Goal: Task Accomplishment & Management: Manage account settings

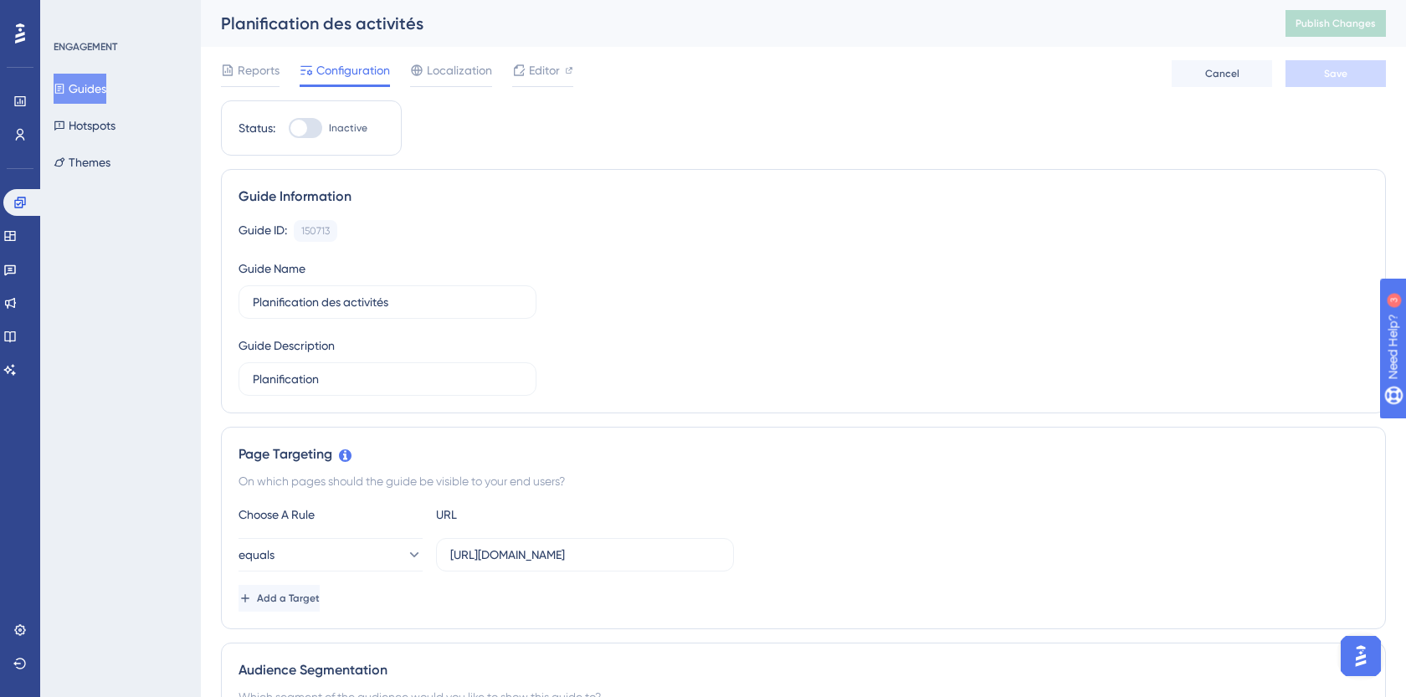
click at [87, 97] on button "Guides" at bounding box center [80, 89] width 53 height 30
click at [106, 101] on button "Guides" at bounding box center [80, 89] width 53 height 30
click at [101, 90] on button "Guides" at bounding box center [80, 89] width 53 height 30
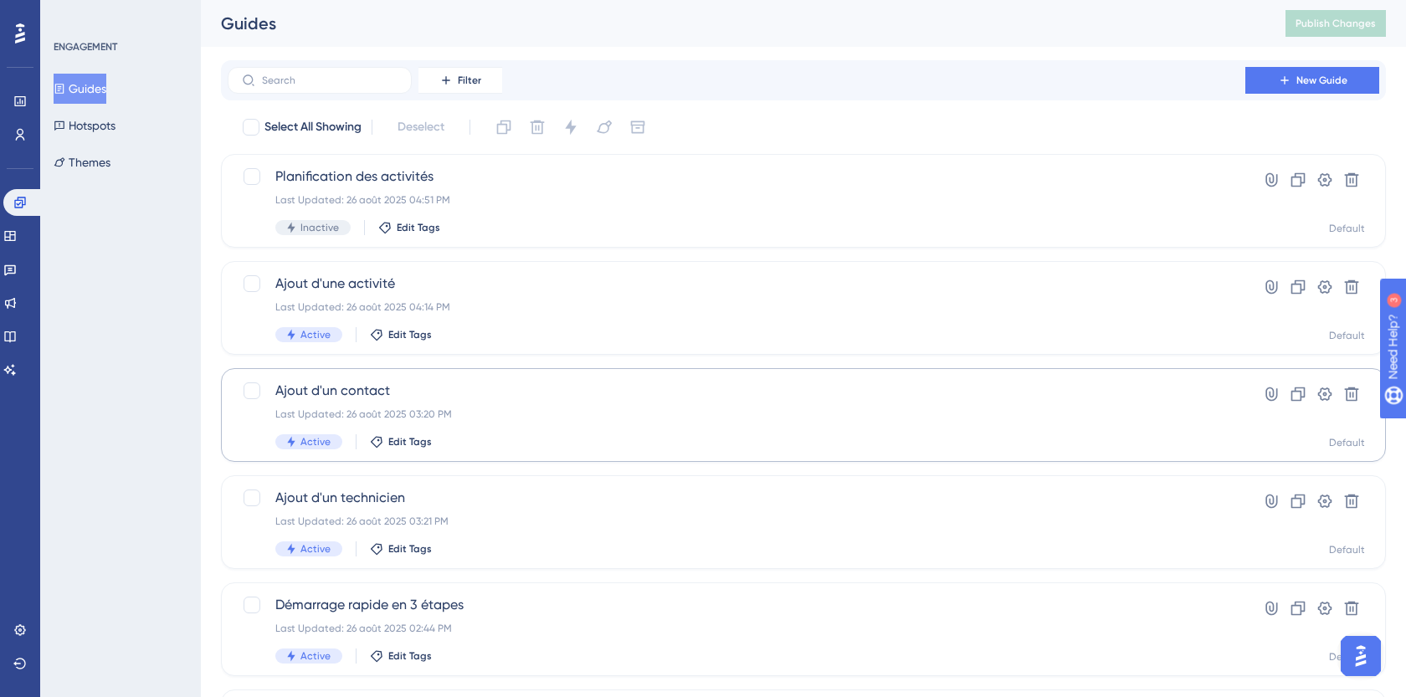
scroll to position [111, 0]
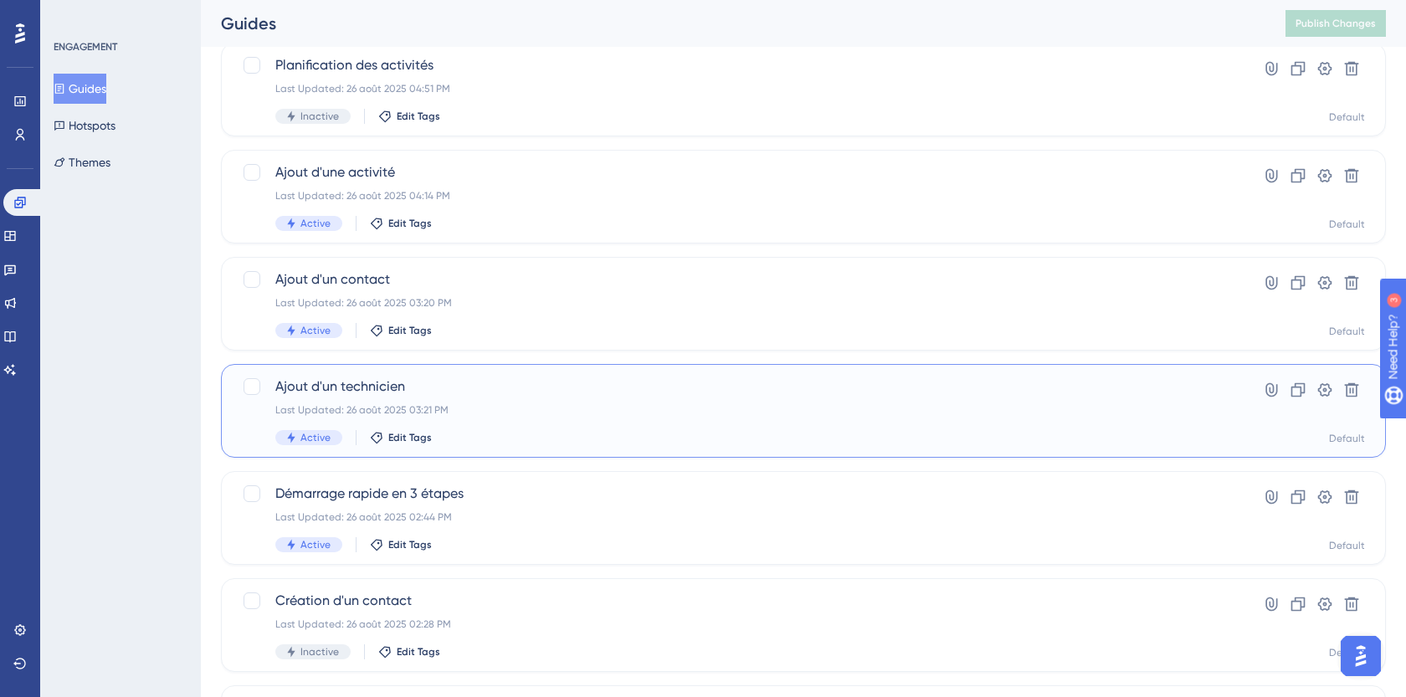
click at [468, 393] on span "Ajout d'un technicien" at bounding box center [736, 387] width 922 height 20
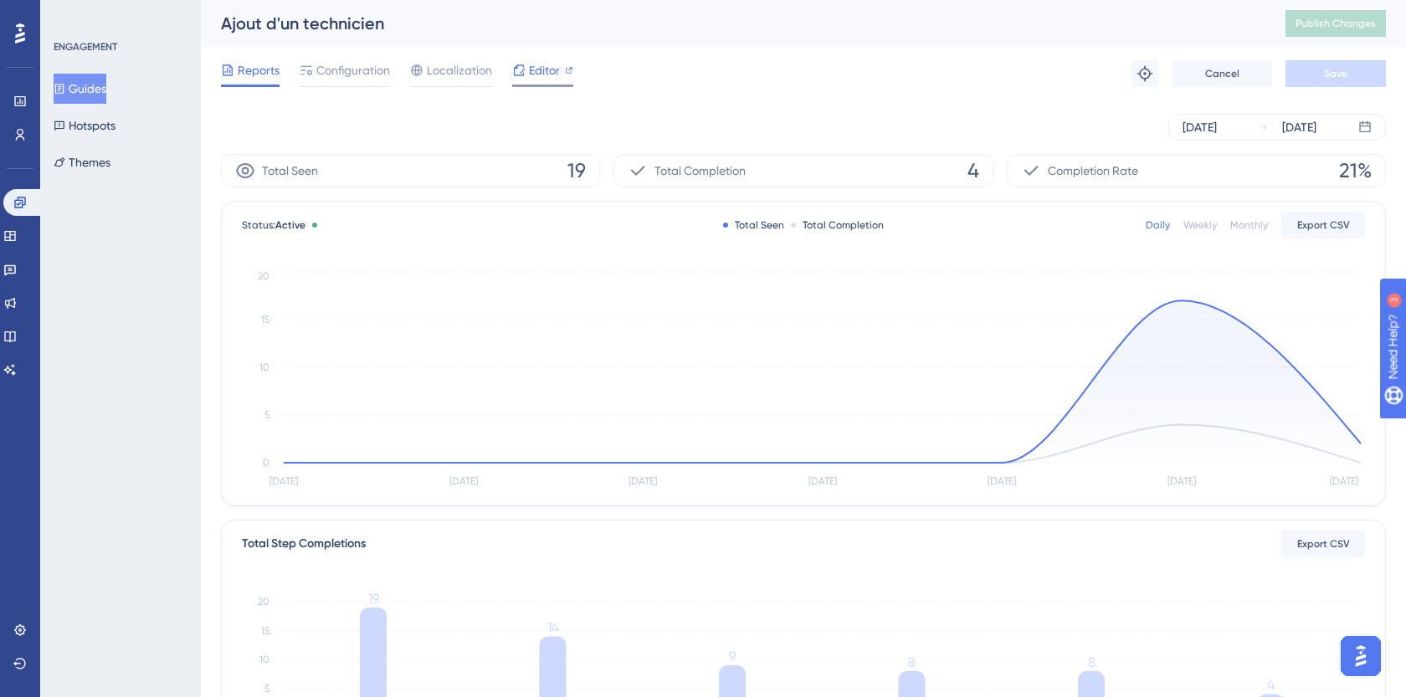
click at [530, 61] on span "Editor" at bounding box center [544, 70] width 31 height 20
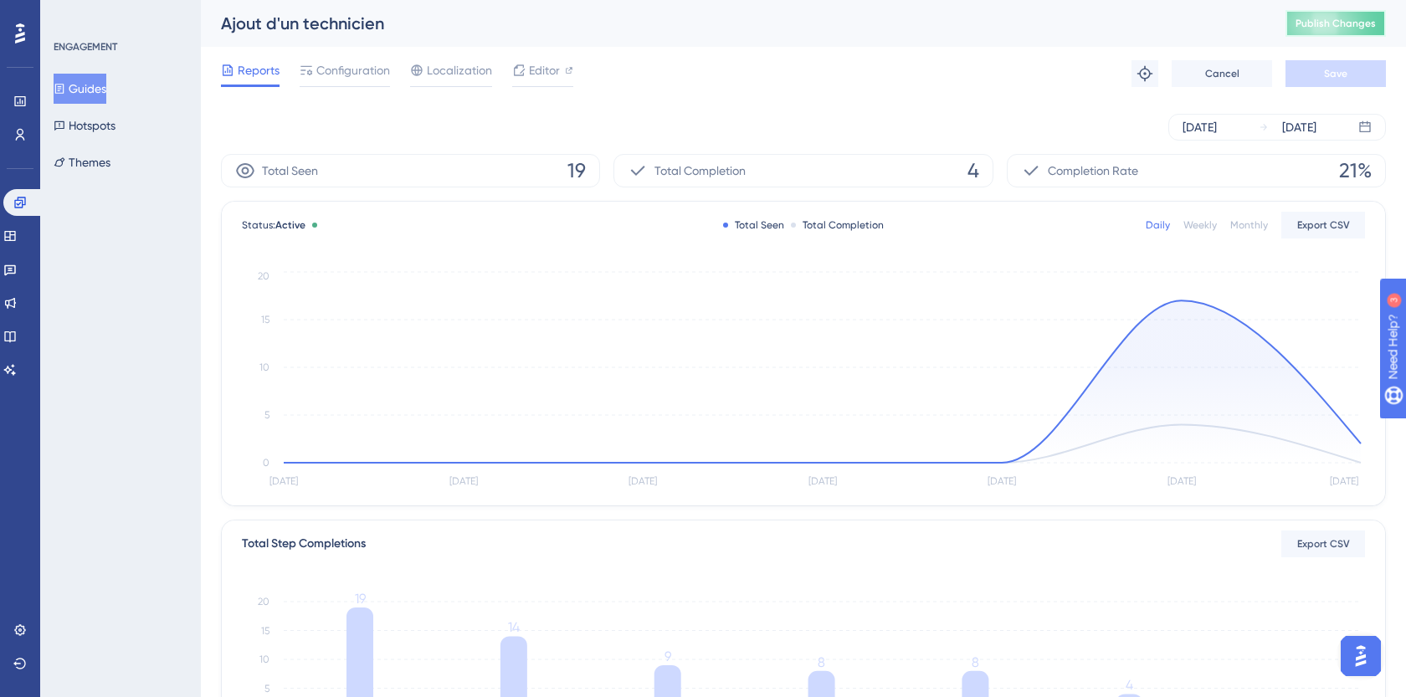
click at [1318, 16] on button "Publish Changes" at bounding box center [1336, 23] width 100 height 27
click at [539, 70] on span "Editor" at bounding box center [544, 70] width 31 height 20
click at [17, 235] on icon at bounding box center [9, 235] width 13 height 13
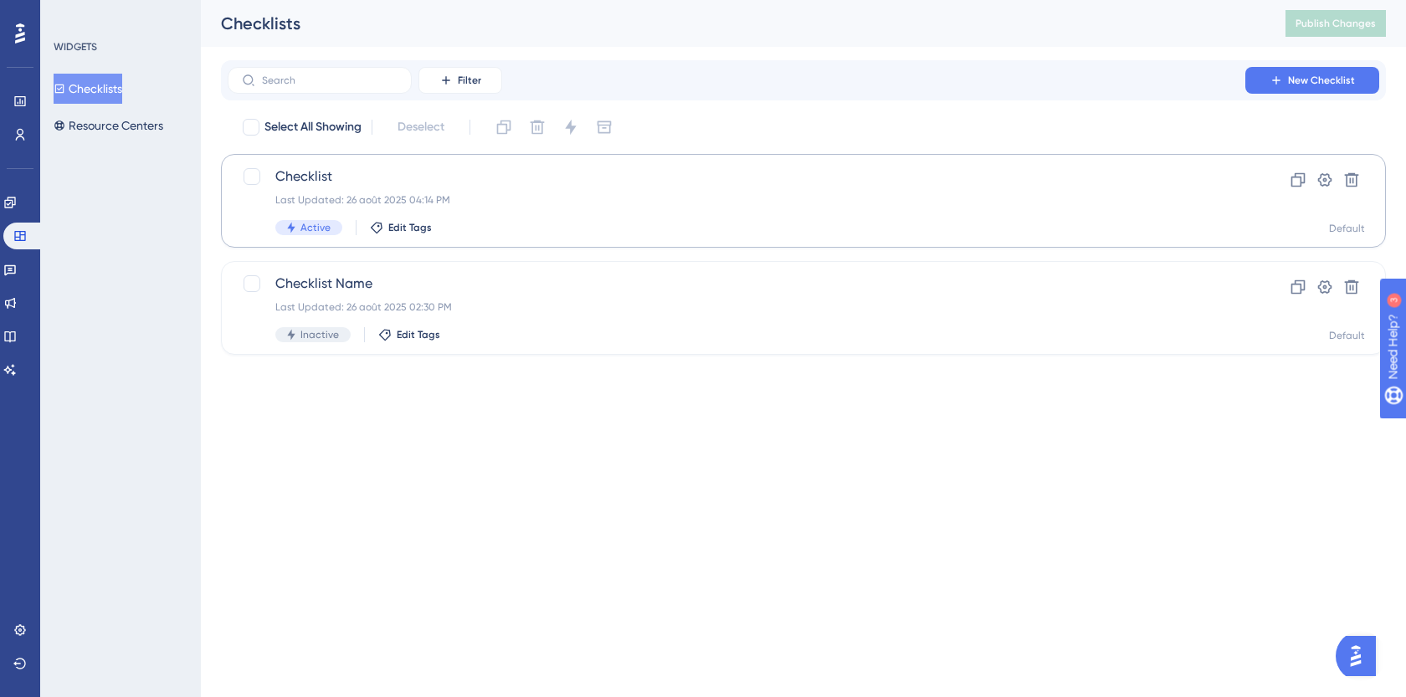
click at [384, 182] on span "Checklist" at bounding box center [736, 177] width 922 height 20
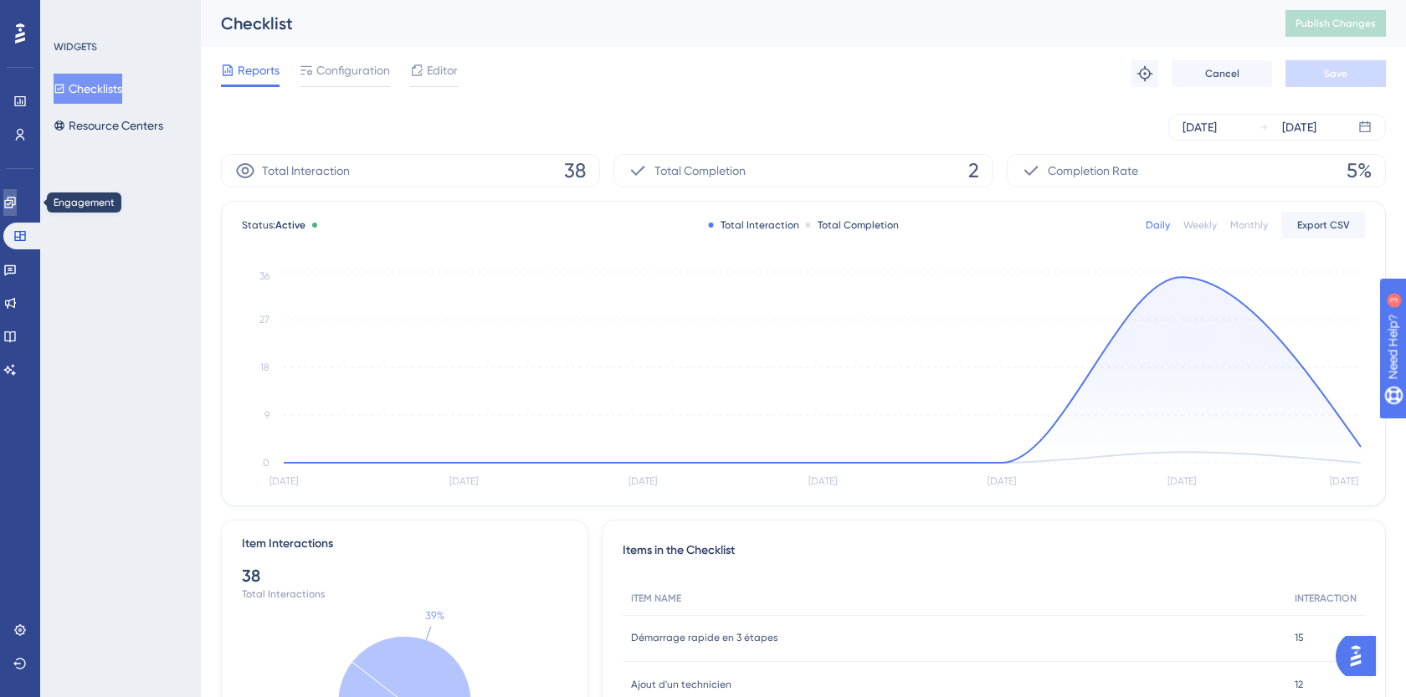
click at [17, 203] on icon at bounding box center [9, 202] width 13 height 13
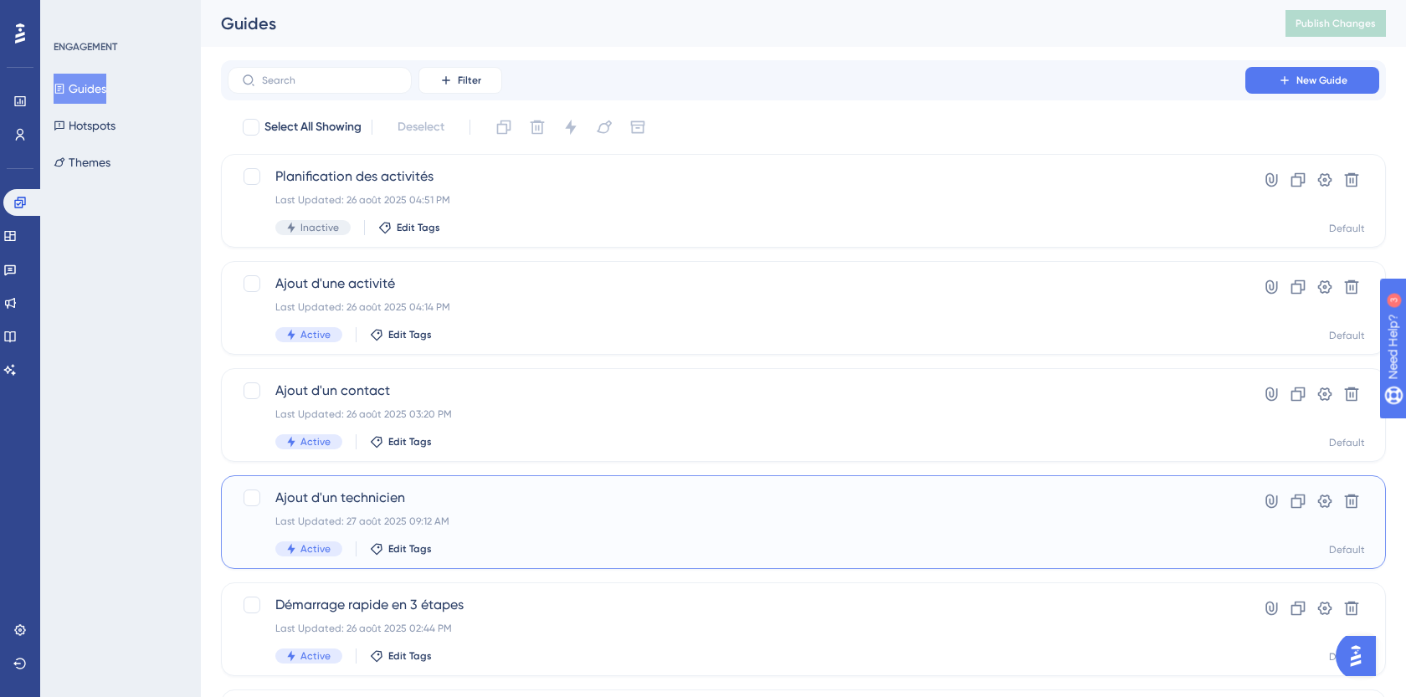
click at [491, 513] on div "Ajout d'un technicien Last Updated: 27 août 2025 09:12 AM Active Edit Tags" at bounding box center [736, 522] width 922 height 69
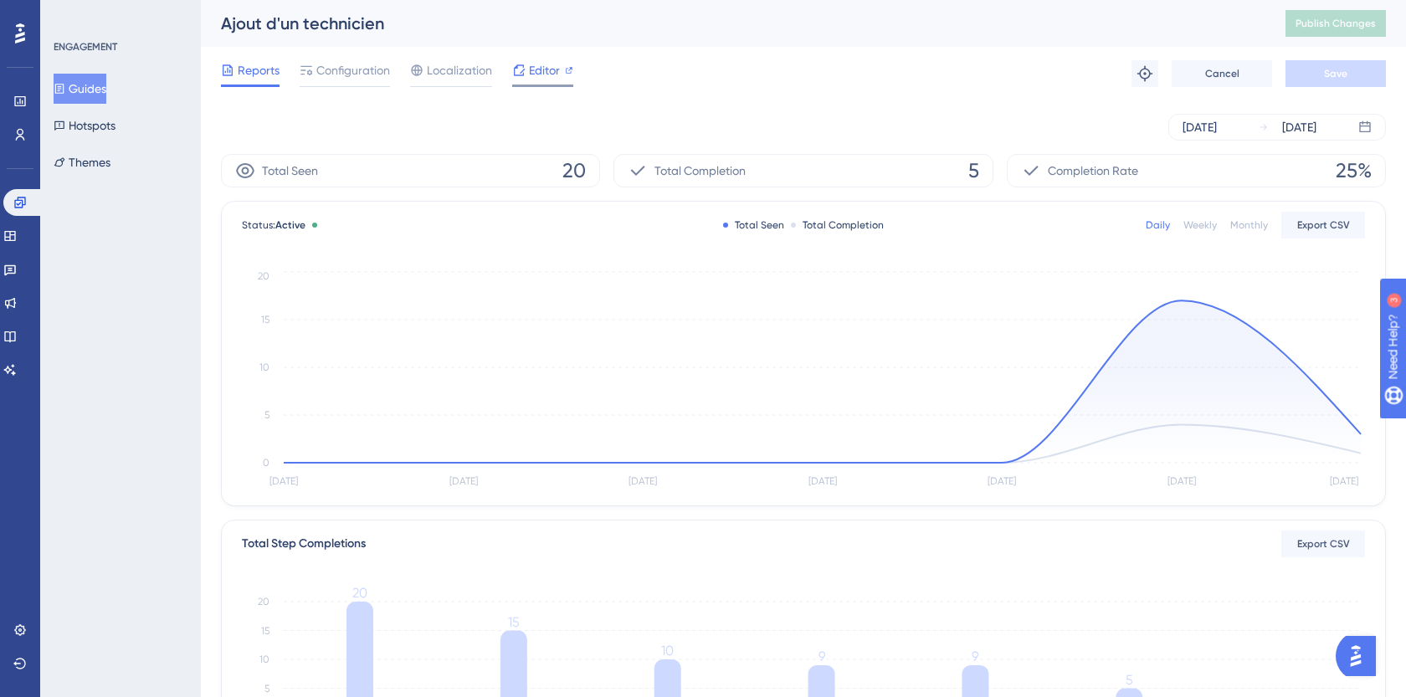
click at [518, 72] on icon at bounding box center [518, 70] width 13 height 13
click at [82, 90] on button "Guides" at bounding box center [80, 89] width 53 height 30
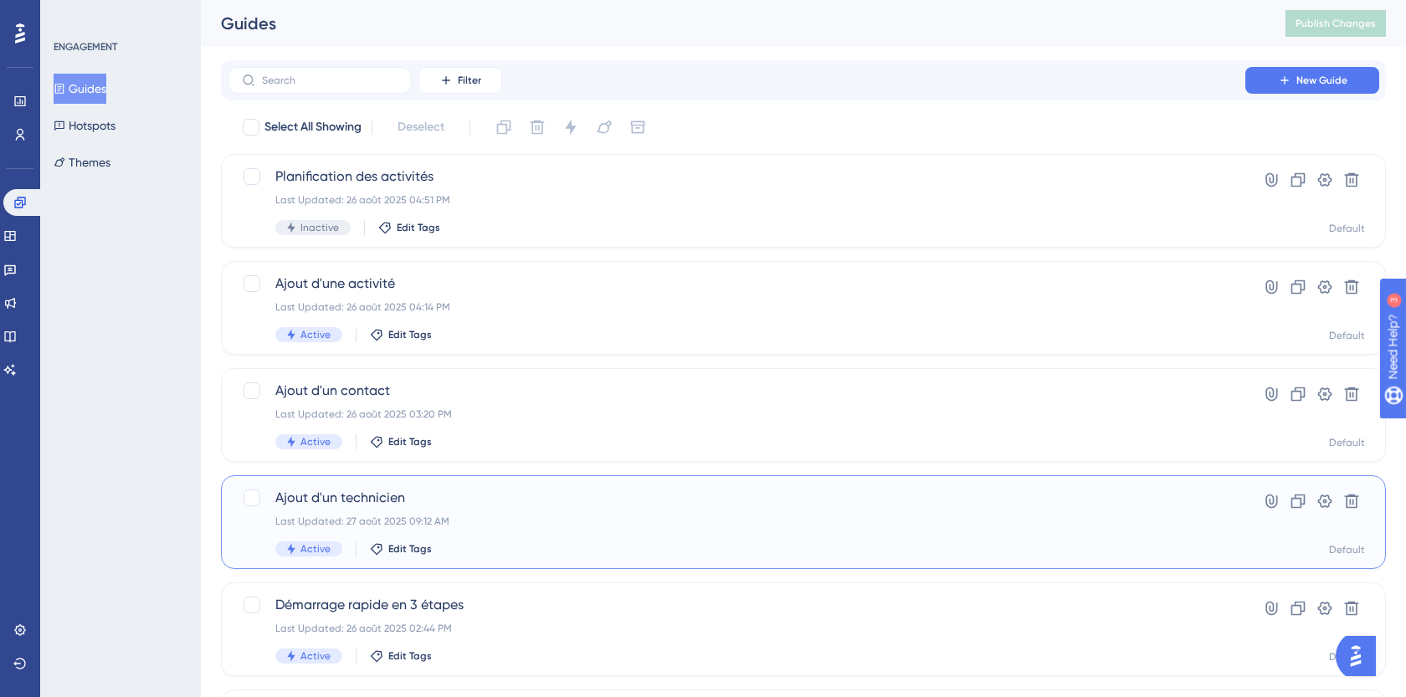
click at [548, 524] on div "Last Updated: 27 août 2025 09:12 AM" at bounding box center [736, 521] width 922 height 13
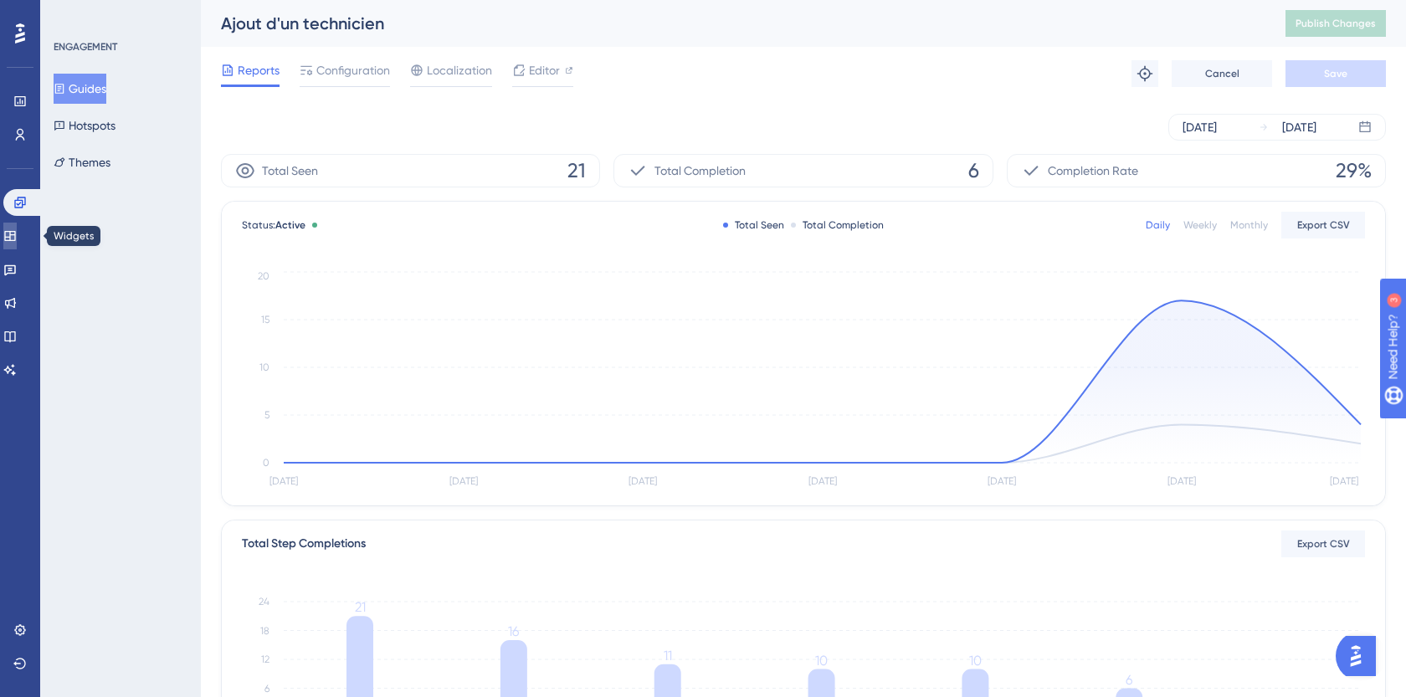
click at [17, 235] on icon at bounding box center [9, 235] width 13 height 13
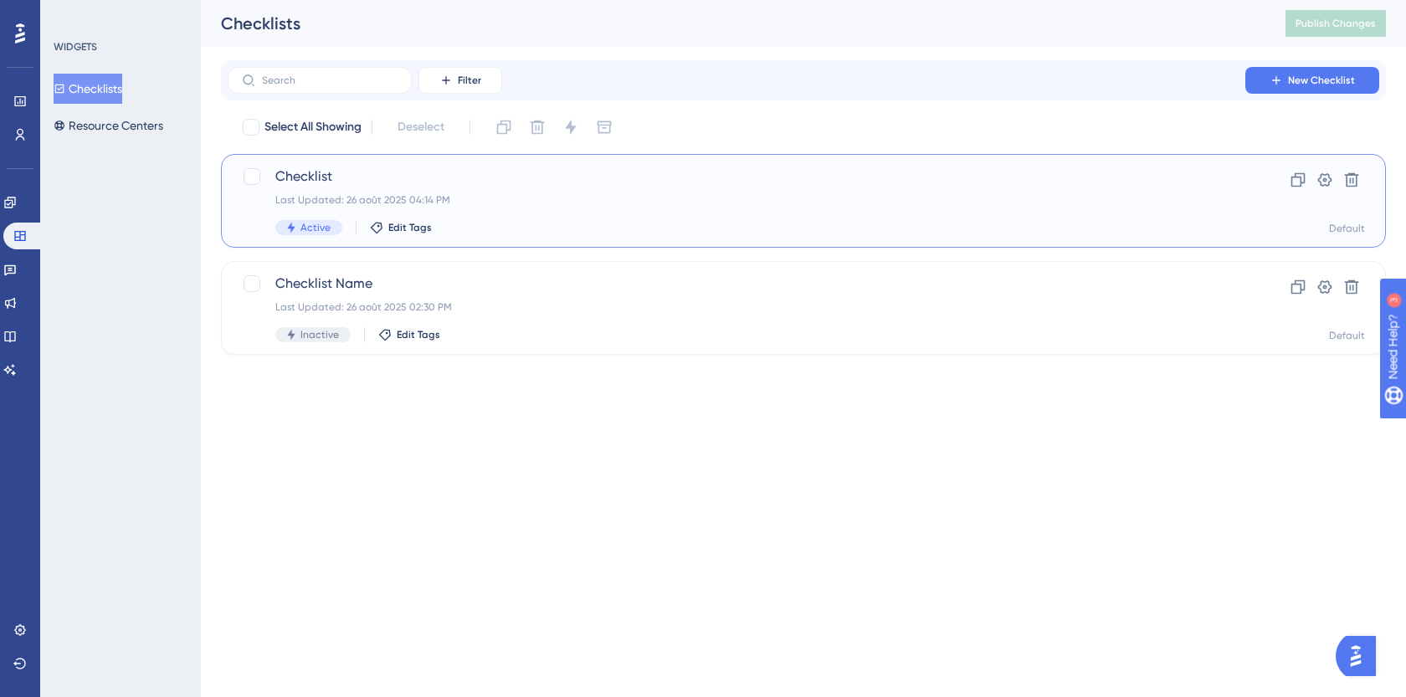
click at [419, 180] on span "Checklist" at bounding box center [736, 177] width 922 height 20
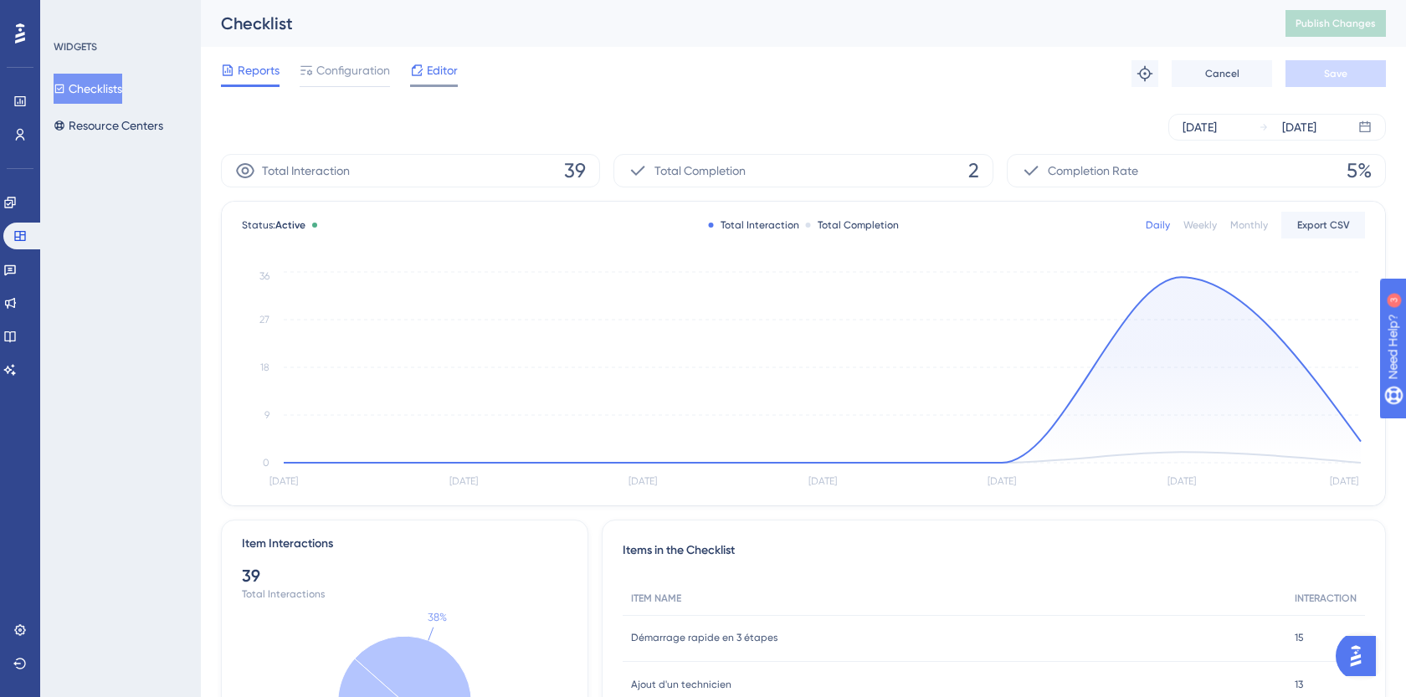
click at [449, 74] on span "Editor" at bounding box center [442, 70] width 31 height 20
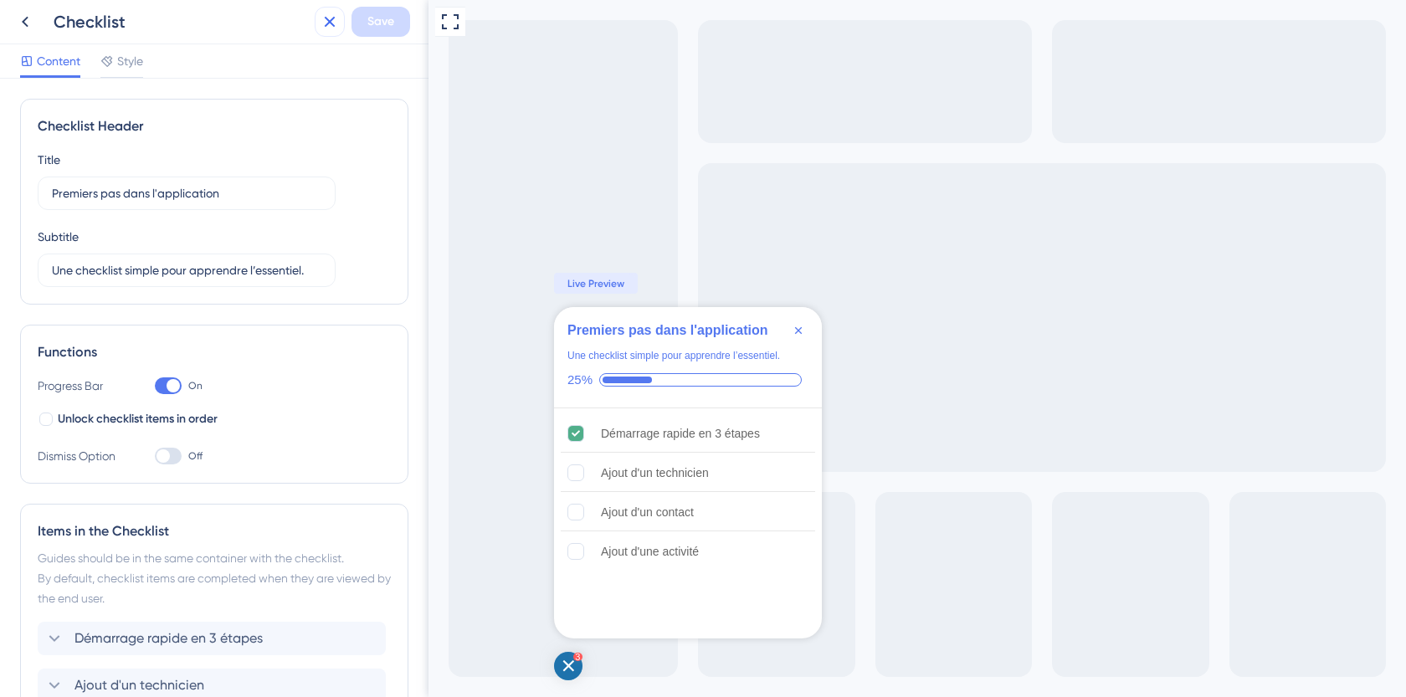
click at [340, 11] on button at bounding box center [330, 22] width 30 height 30
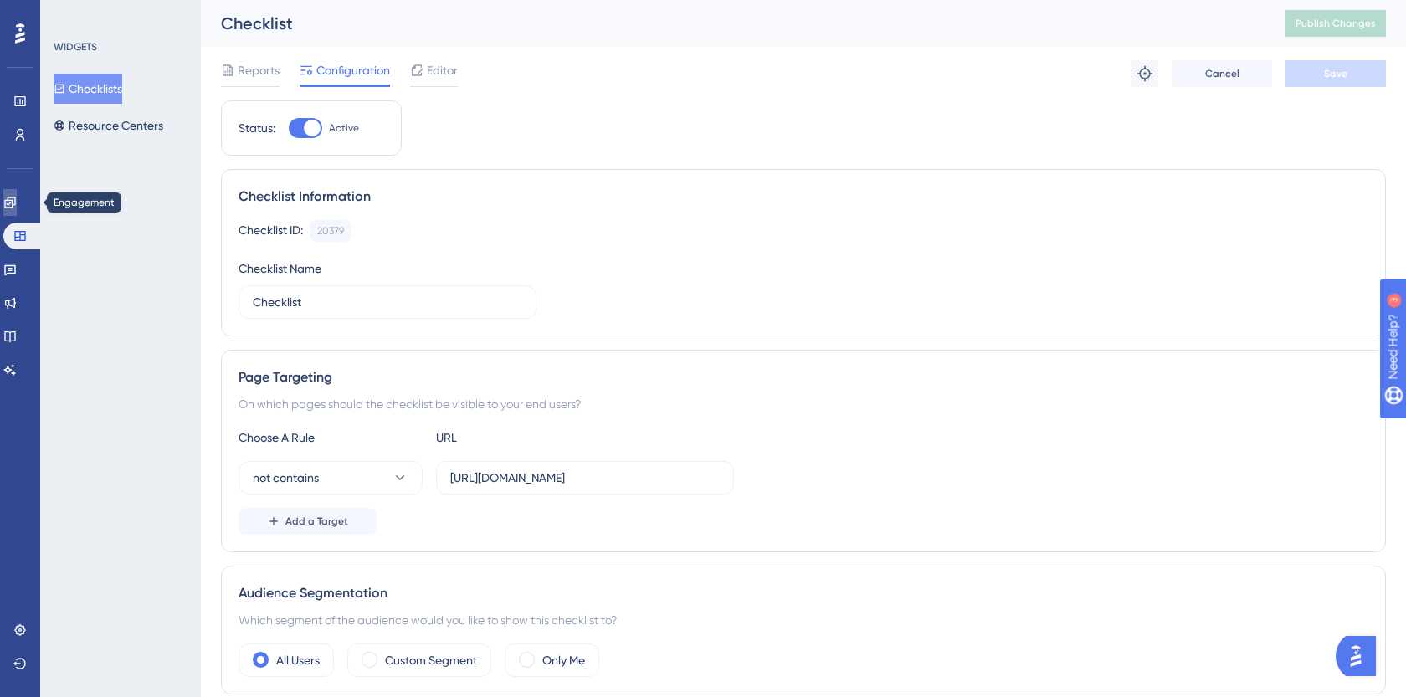
click at [15, 203] on icon at bounding box center [9, 202] width 11 height 11
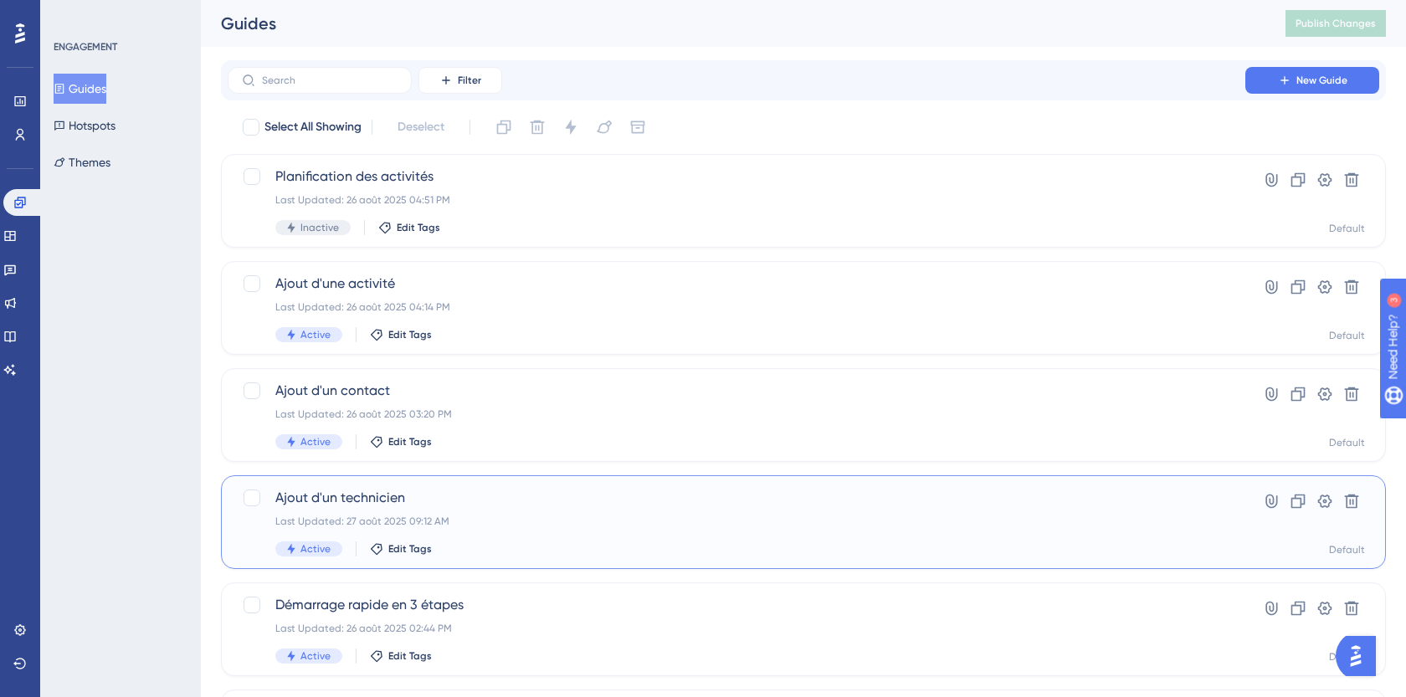
click at [518, 494] on span "Ajout d'un technicien" at bounding box center [736, 498] width 922 height 20
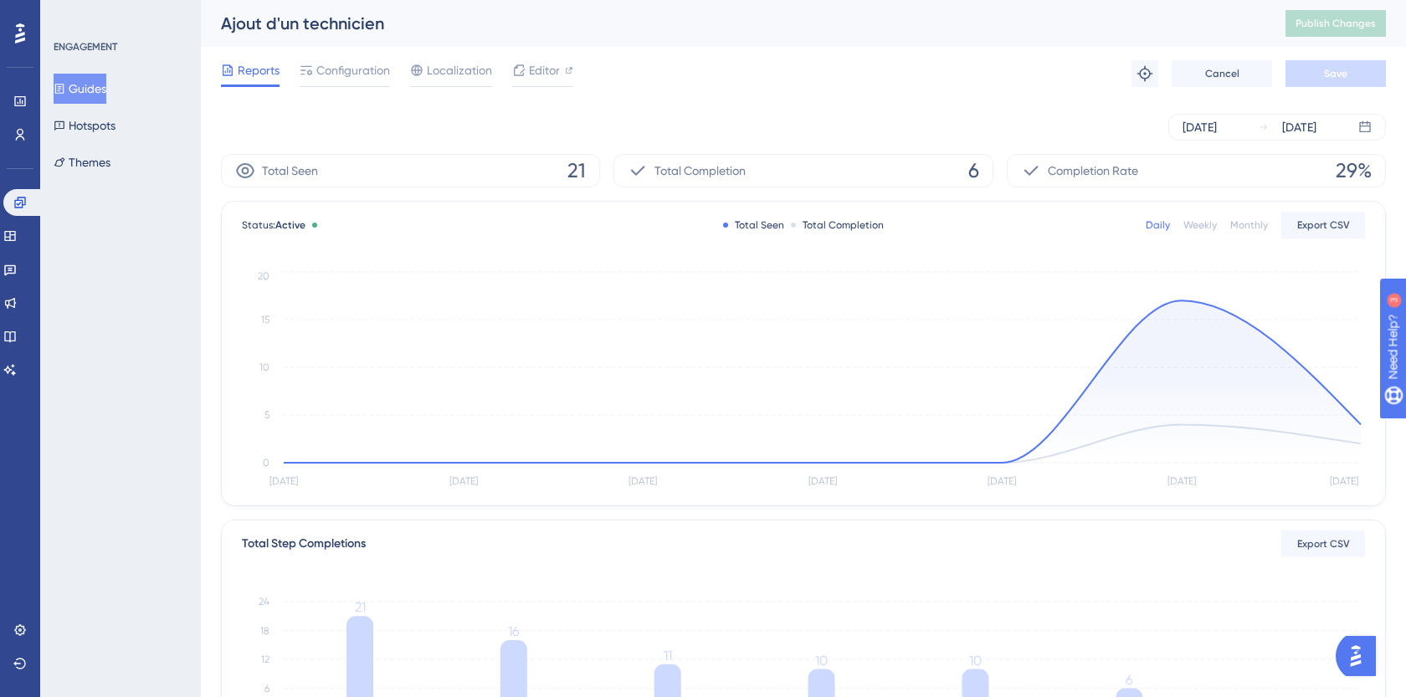
click at [80, 102] on button "Guides" at bounding box center [80, 89] width 53 height 30
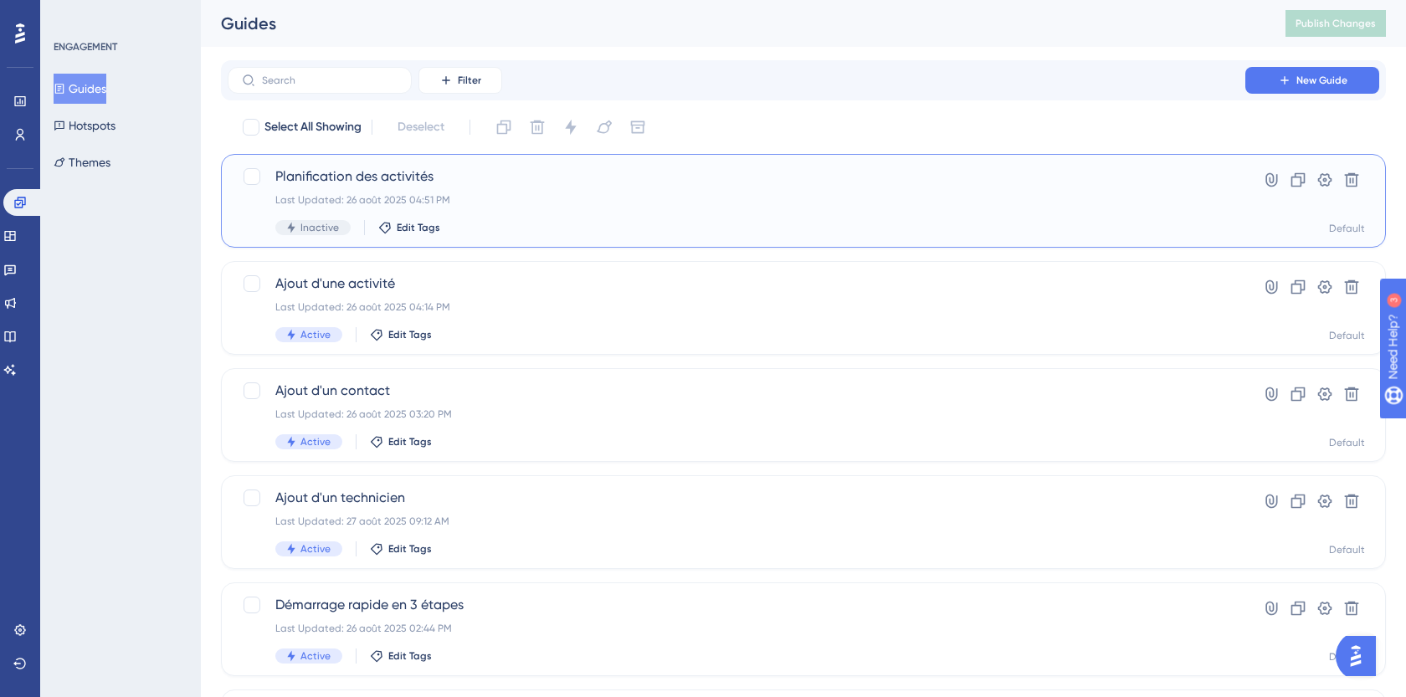
click at [532, 203] on div "Last Updated: 26 août 2025 04:51 PM" at bounding box center [736, 199] width 922 height 13
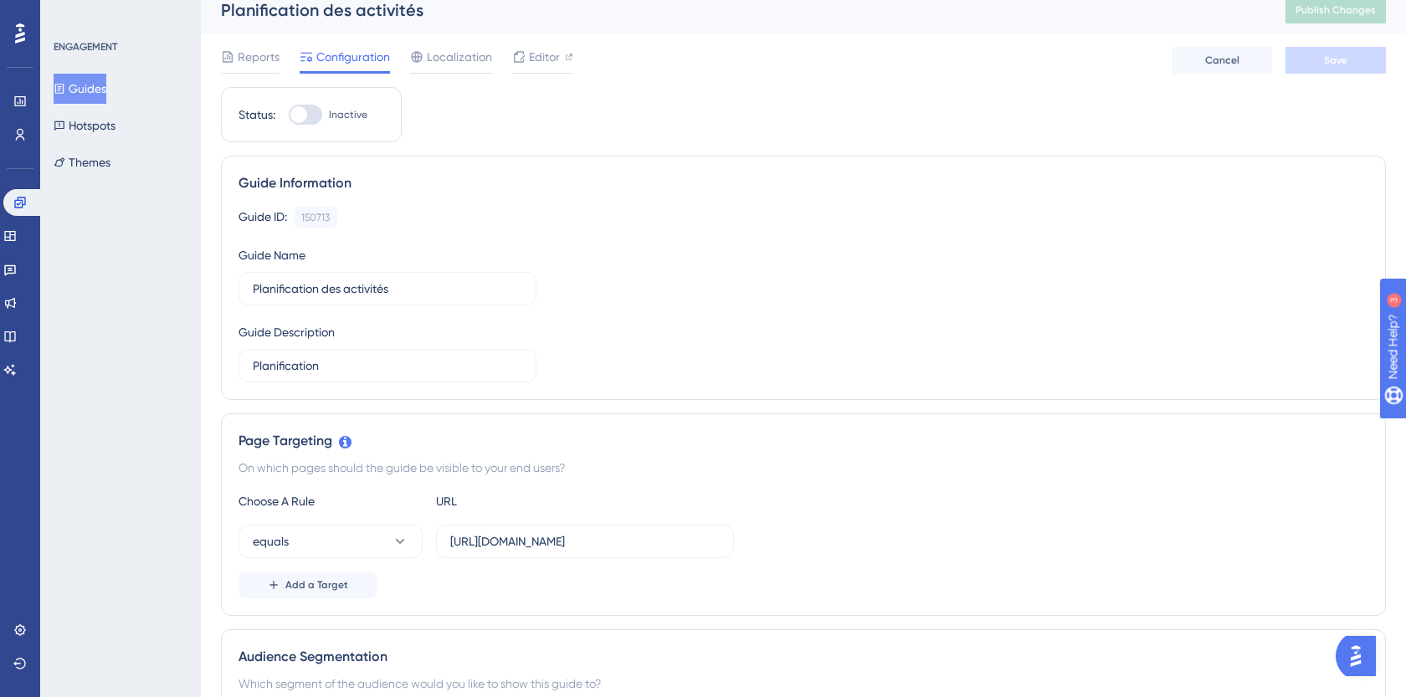
scroll to position [6, 0]
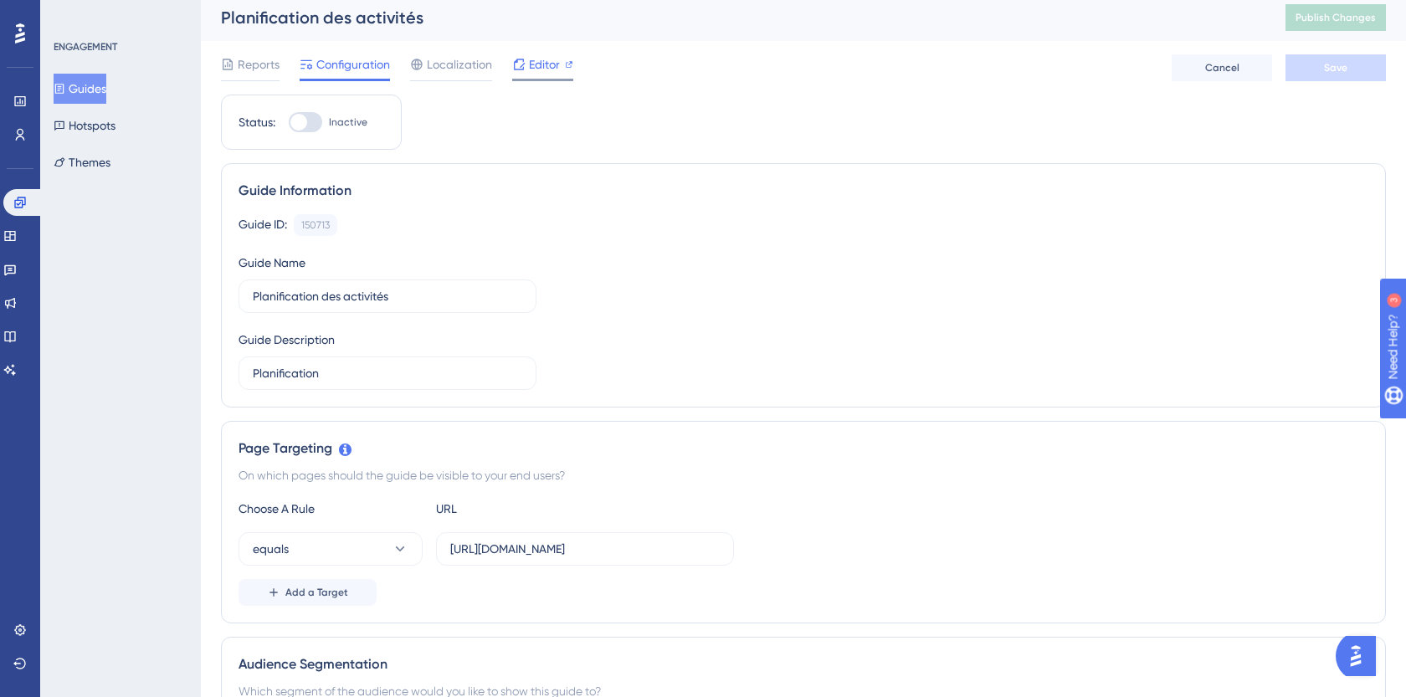
click at [539, 64] on span "Editor" at bounding box center [544, 64] width 31 height 20
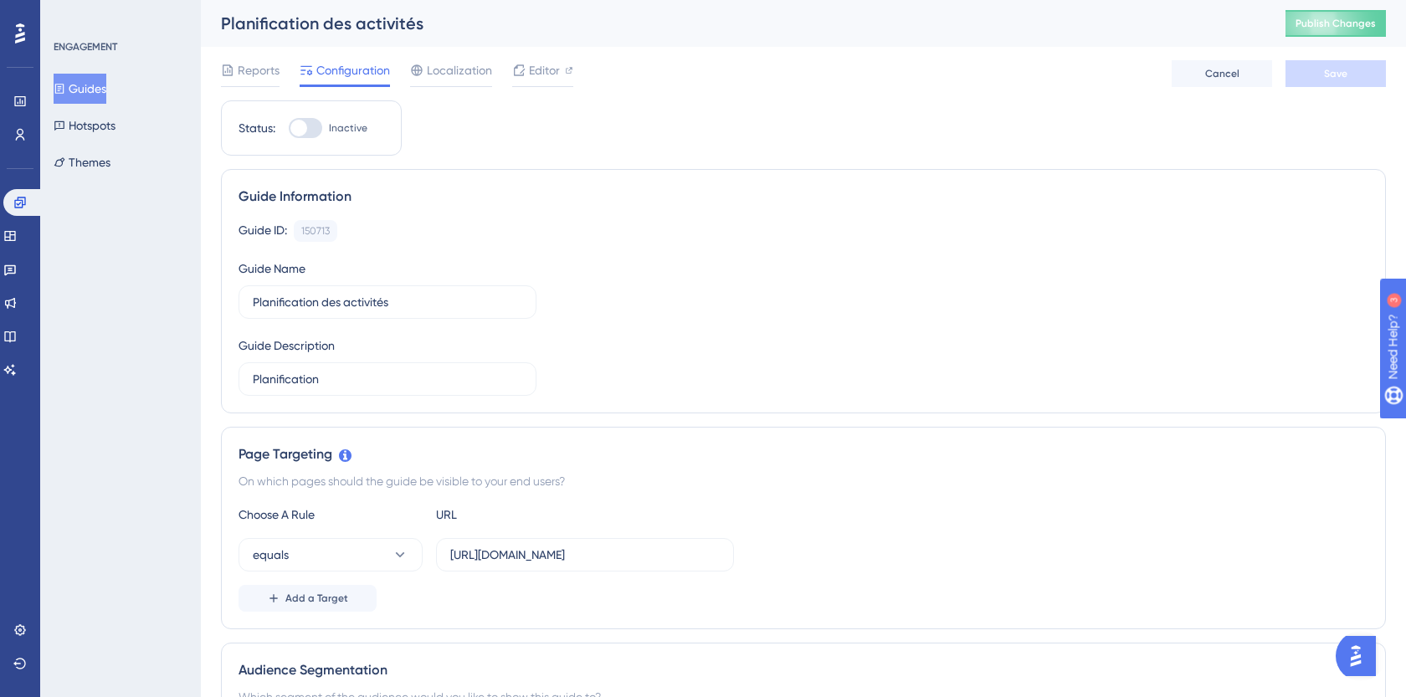
click at [305, 128] on div at bounding box center [298, 128] width 17 height 17
click at [289, 128] on input "Inactive" at bounding box center [288, 128] width 1 height 1
checkbox input "true"
click at [1339, 76] on span "Save" at bounding box center [1335, 73] width 23 height 13
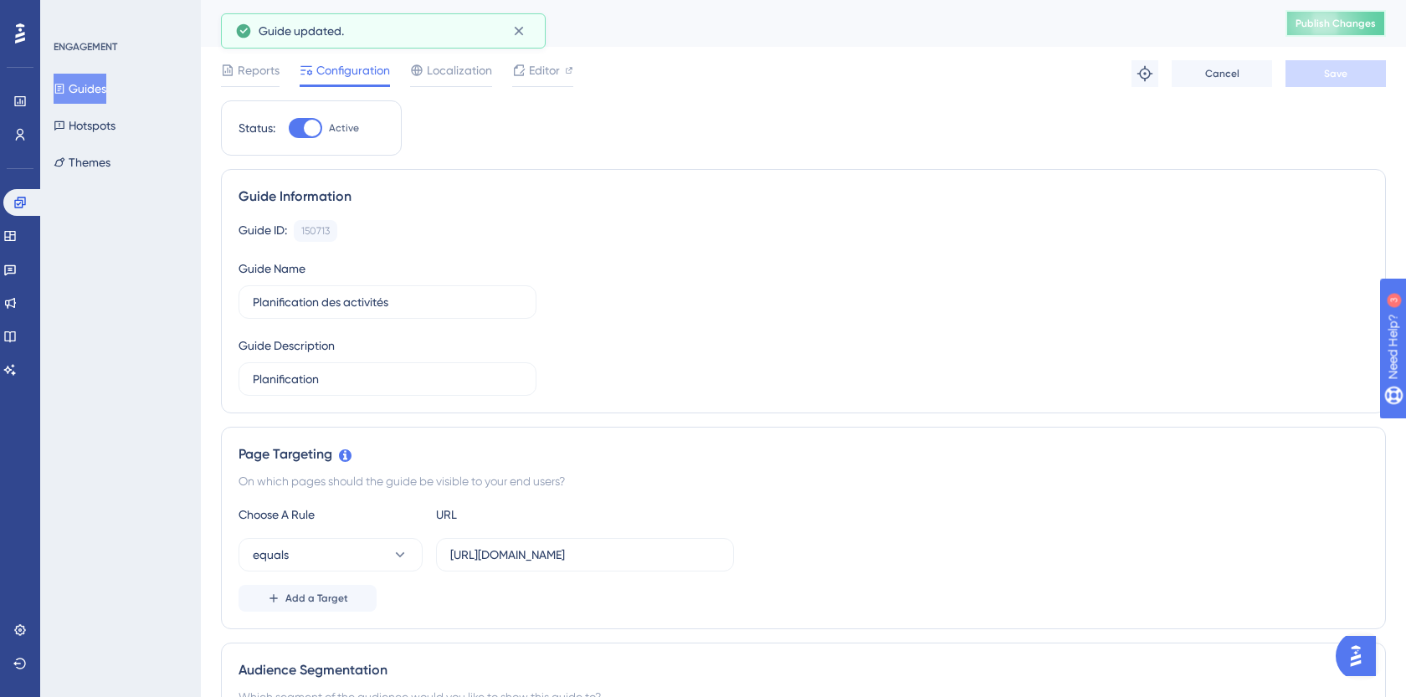
click at [1331, 27] on span "Publish Changes" at bounding box center [1336, 23] width 80 height 13
click at [17, 239] on icon at bounding box center [9, 235] width 13 height 13
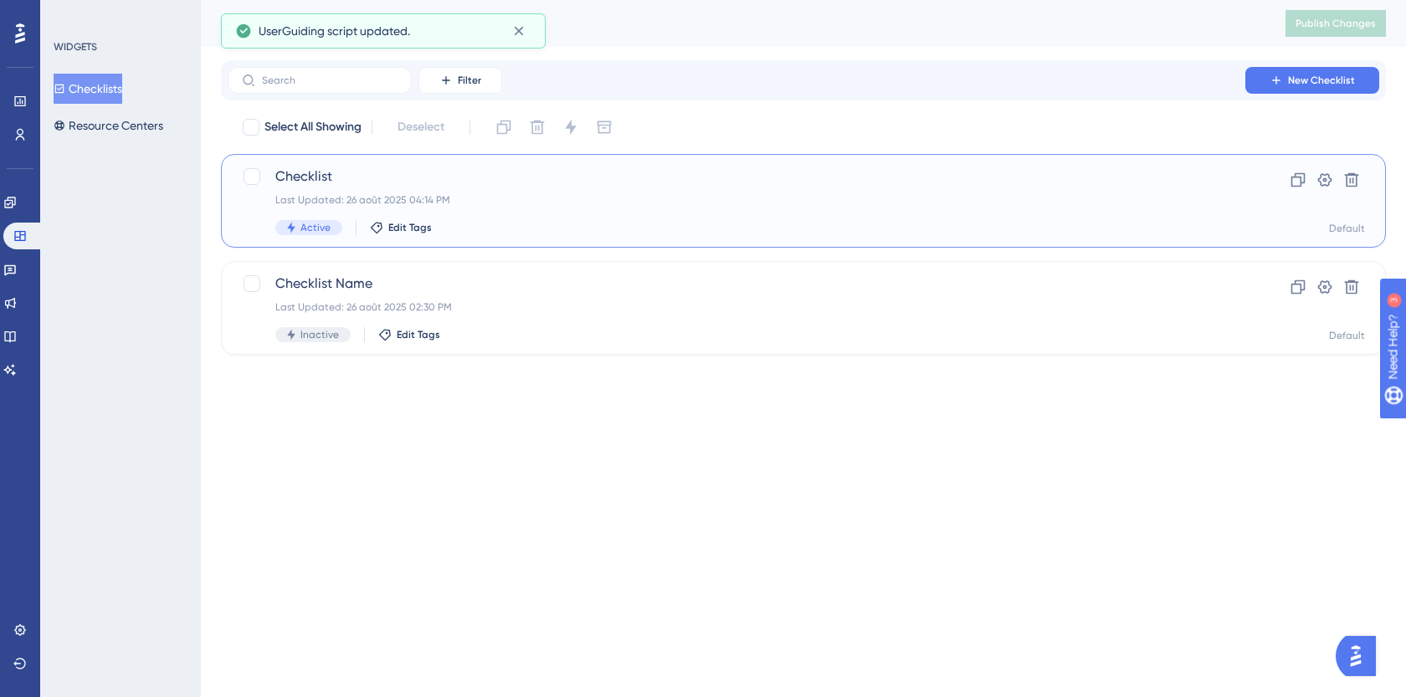
click at [337, 159] on div "Checklist Last Updated: 26 août 2025 04:14 PM Active Edit Tags Clone Settings D…" at bounding box center [803, 201] width 1165 height 94
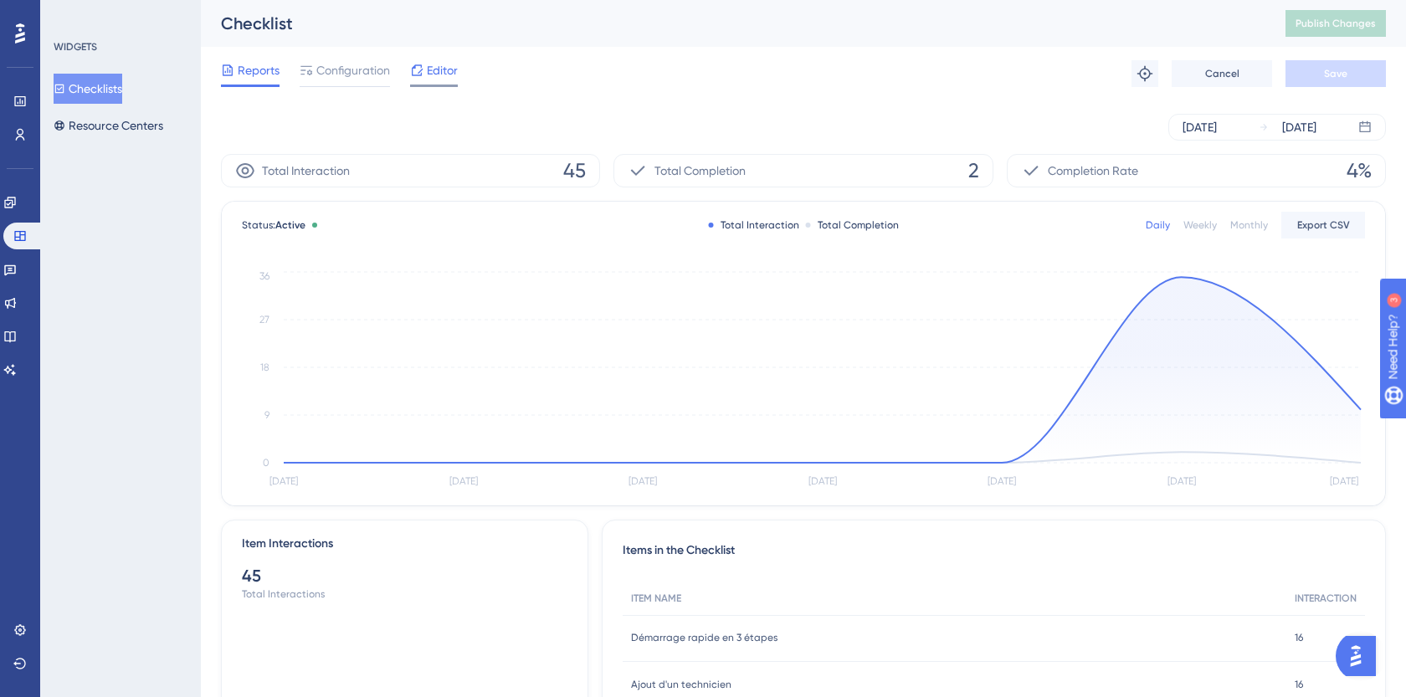
click at [443, 74] on span "Editor" at bounding box center [442, 70] width 31 height 20
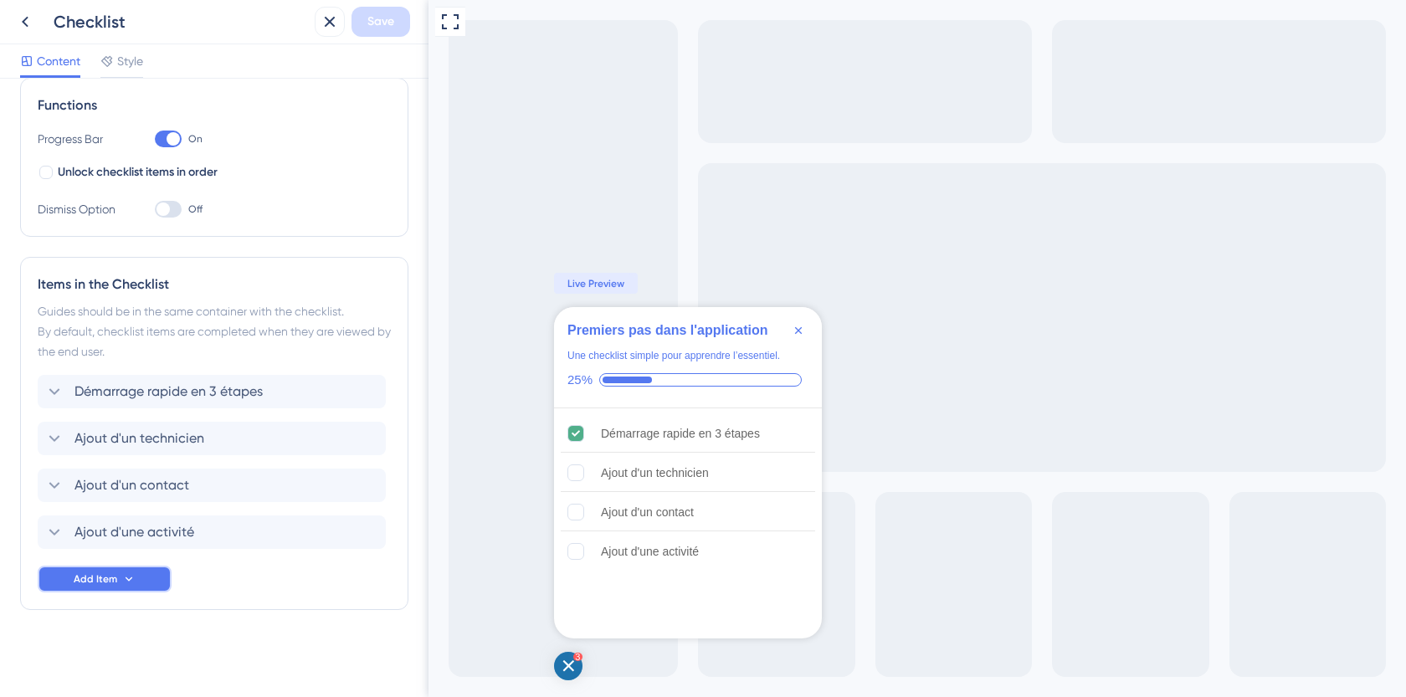
click at [106, 586] on button "Add Item" at bounding box center [105, 579] width 134 height 27
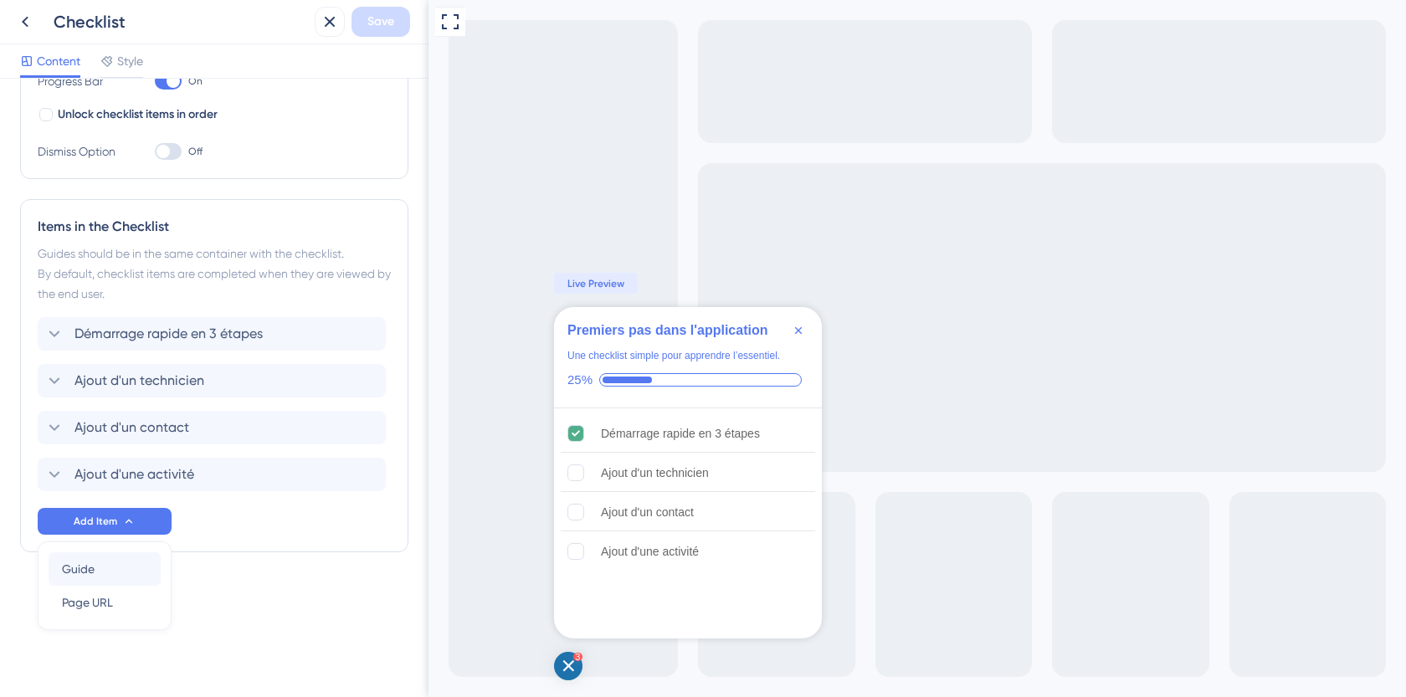
click at [121, 567] on div "Guide Guide" at bounding box center [104, 568] width 85 height 33
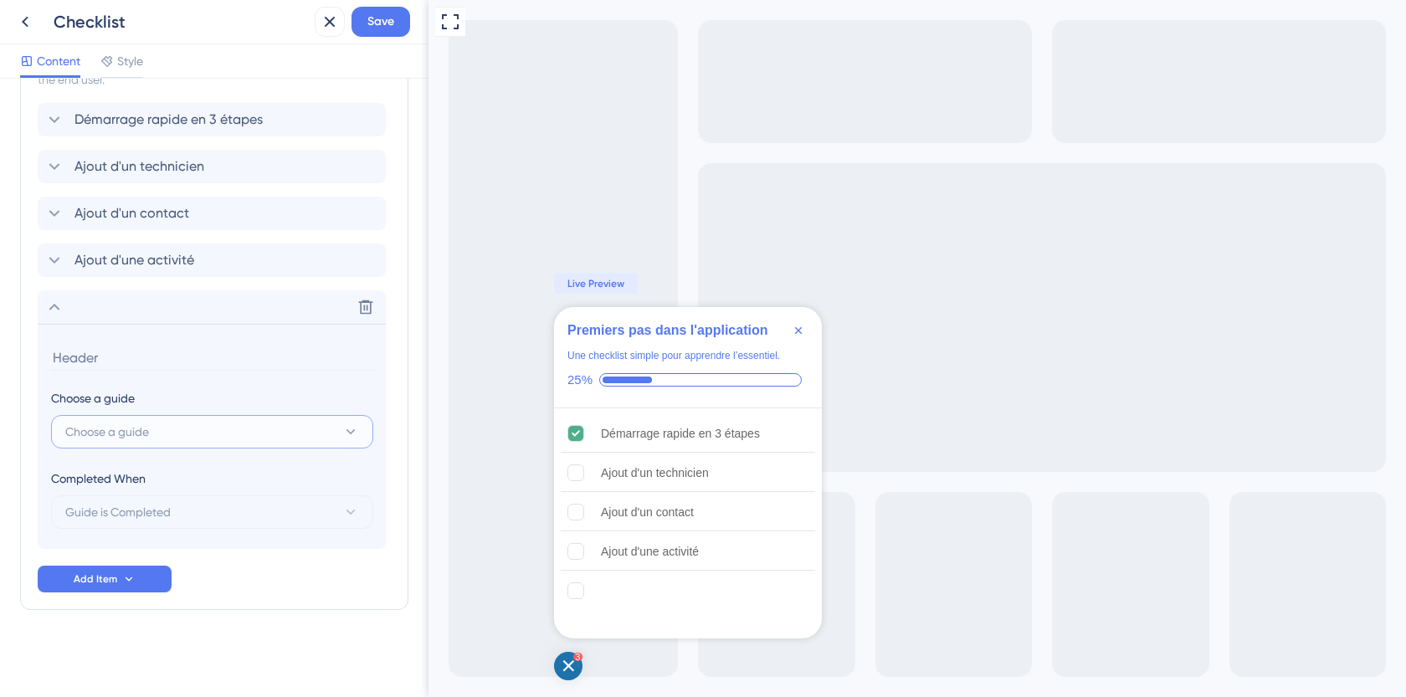
click at [198, 429] on button "Choose a guide" at bounding box center [212, 431] width 322 height 33
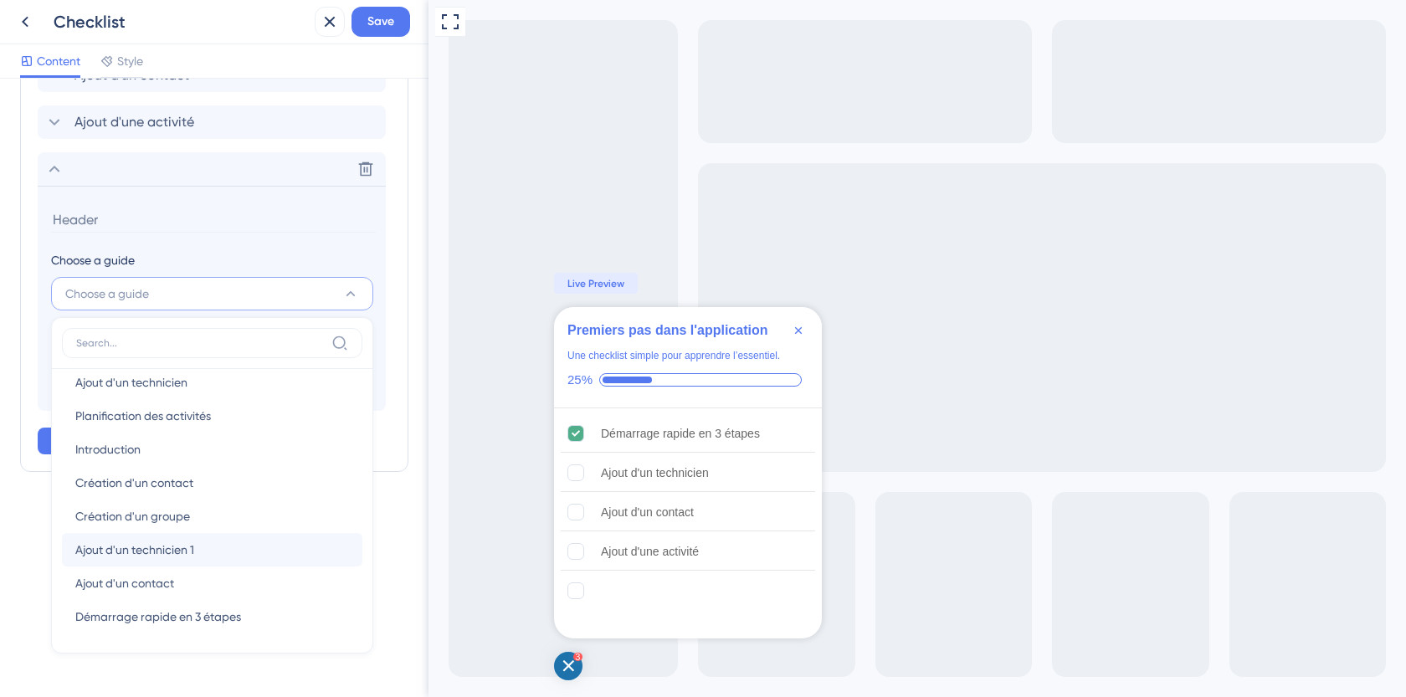
scroll to position [0, 0]
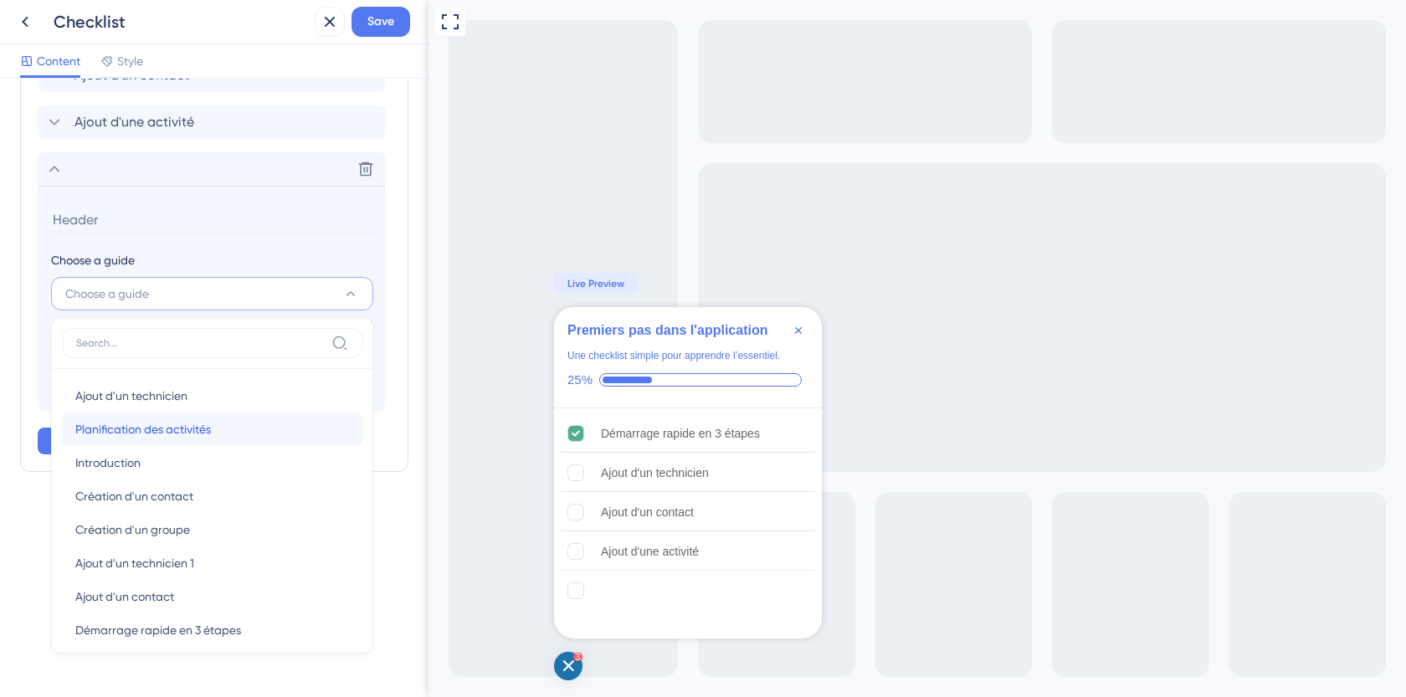
click at [214, 429] on div "Planification des activités Planification des activités" at bounding box center [212, 429] width 274 height 33
type input "Planification des activités"
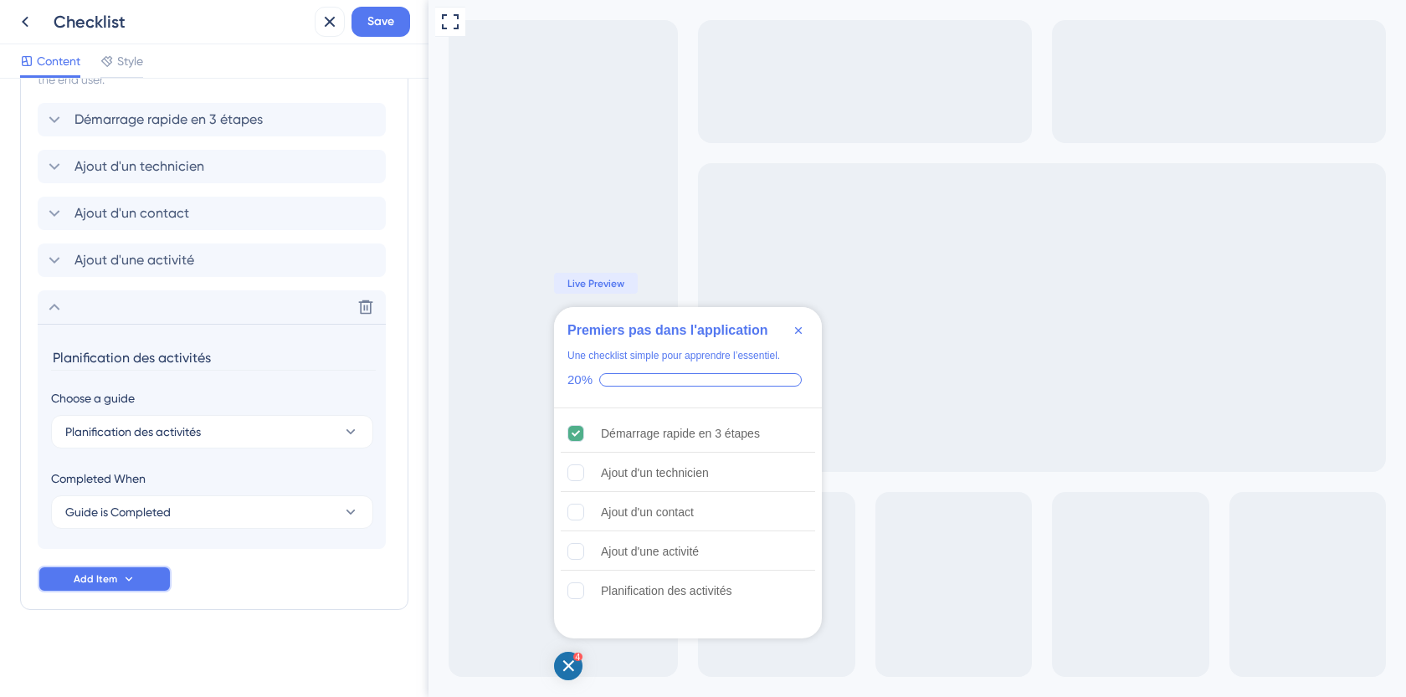
click at [108, 575] on span "Add Item" at bounding box center [96, 578] width 44 height 13
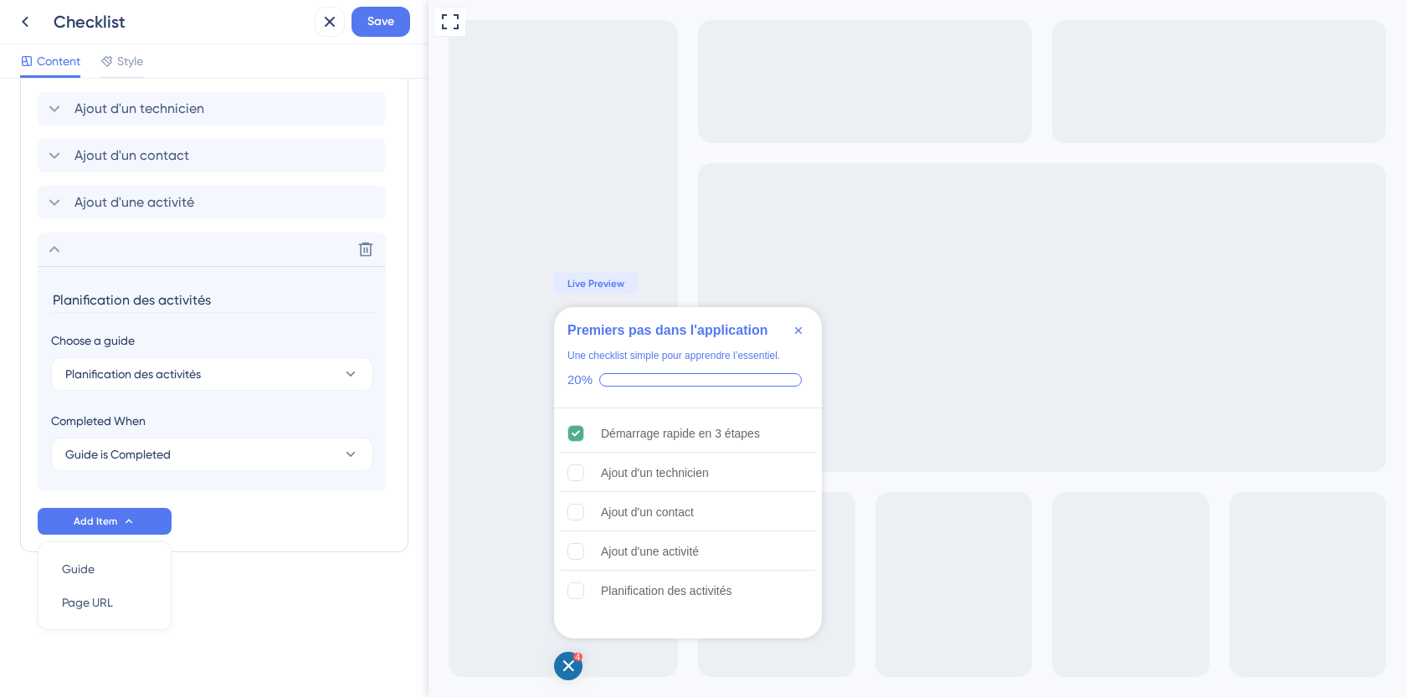
click at [299, 524] on div "Démarrage rapide en 3 étapes Ajout d'un technicien Ajout d'un contact Ajout d'u…" at bounding box center [214, 290] width 353 height 490
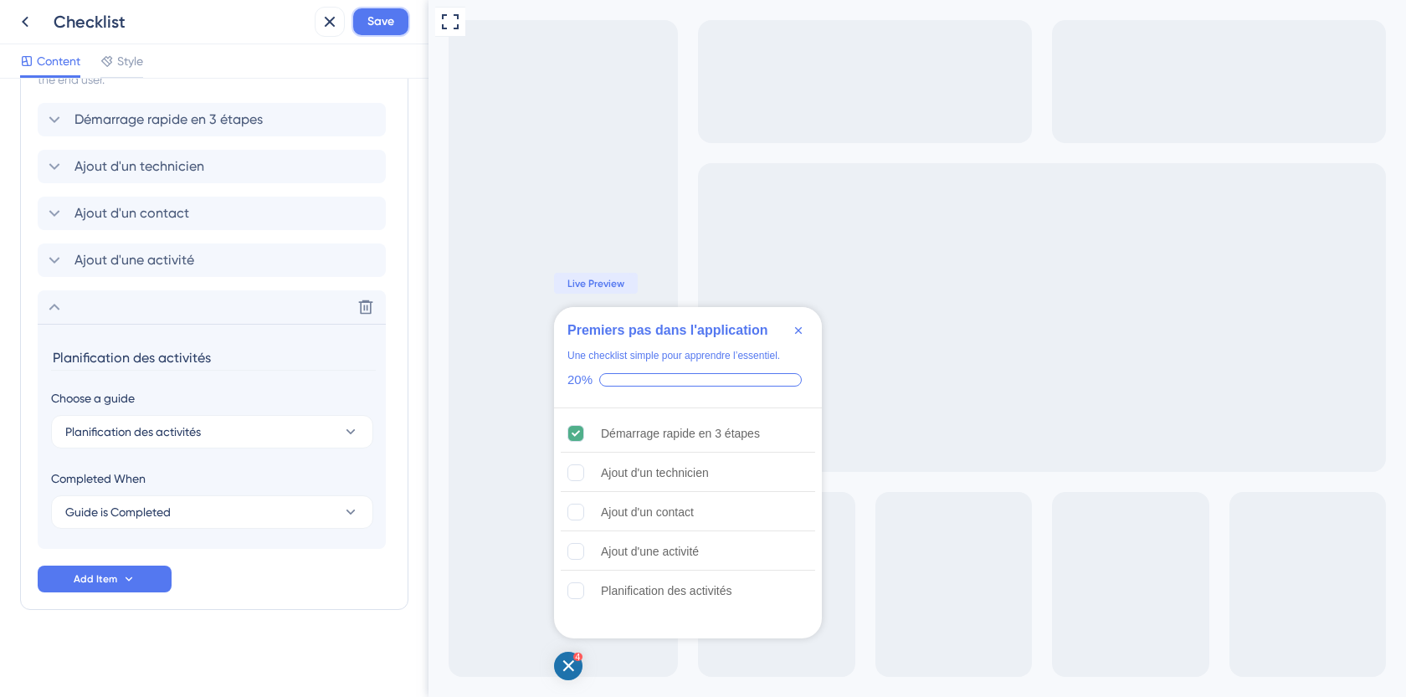
click at [386, 27] on span "Save" at bounding box center [380, 22] width 27 height 20
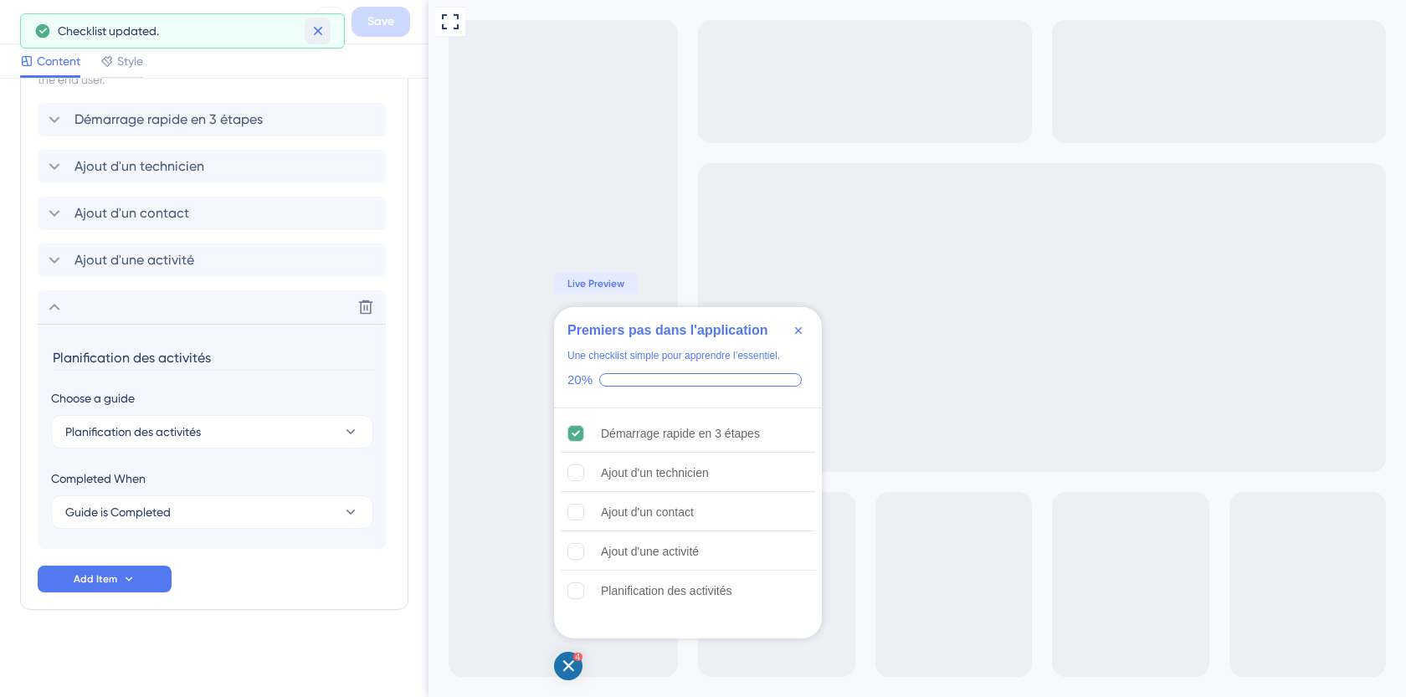
click at [315, 28] on icon at bounding box center [317, 31] width 9 height 9
click at [19, 18] on icon at bounding box center [25, 22] width 20 height 20
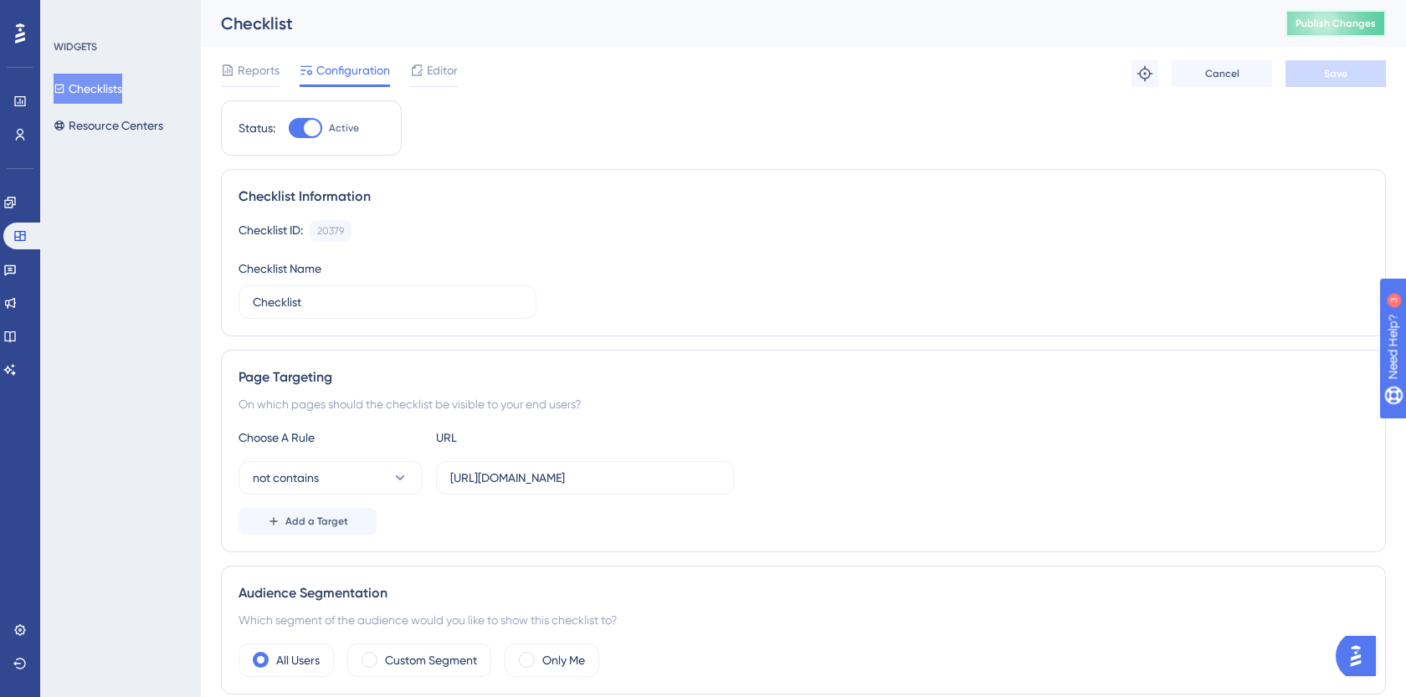
click at [1363, 27] on span "Publish Changes" at bounding box center [1336, 23] width 80 height 13
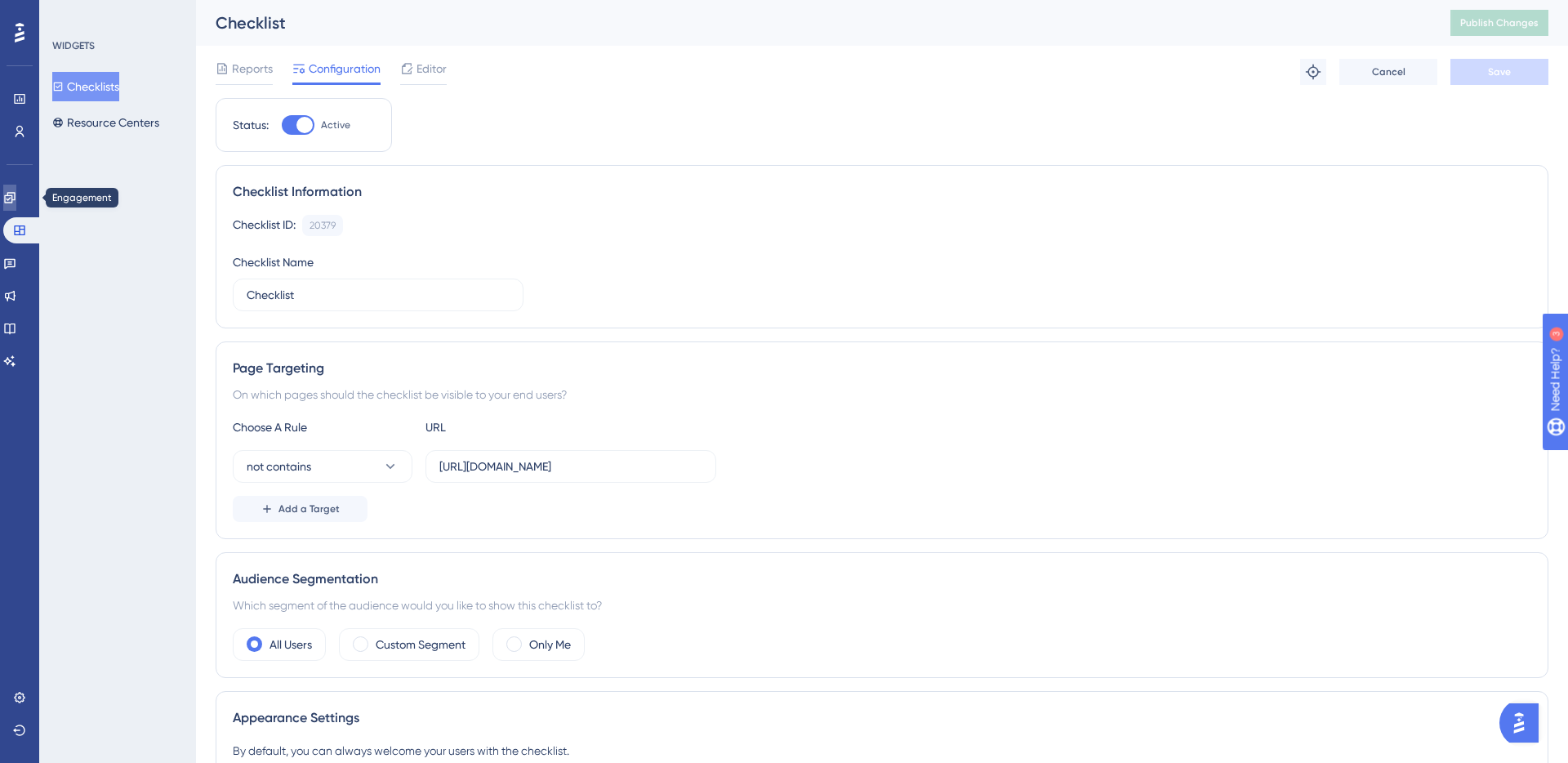
click at [13, 196] on icon at bounding box center [9, 197] width 13 height 13
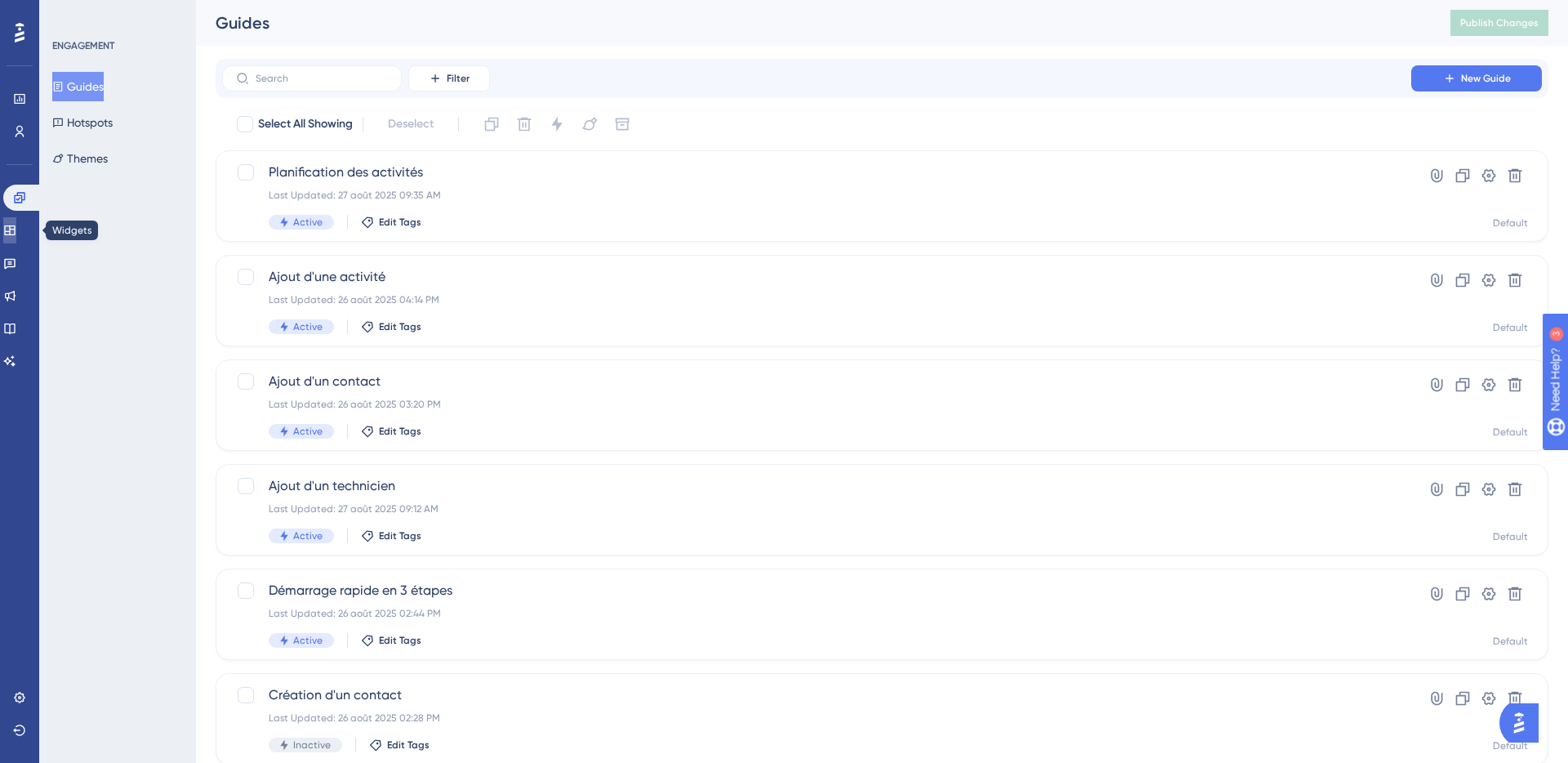
click at [15, 232] on icon at bounding box center [9, 230] width 11 height 10
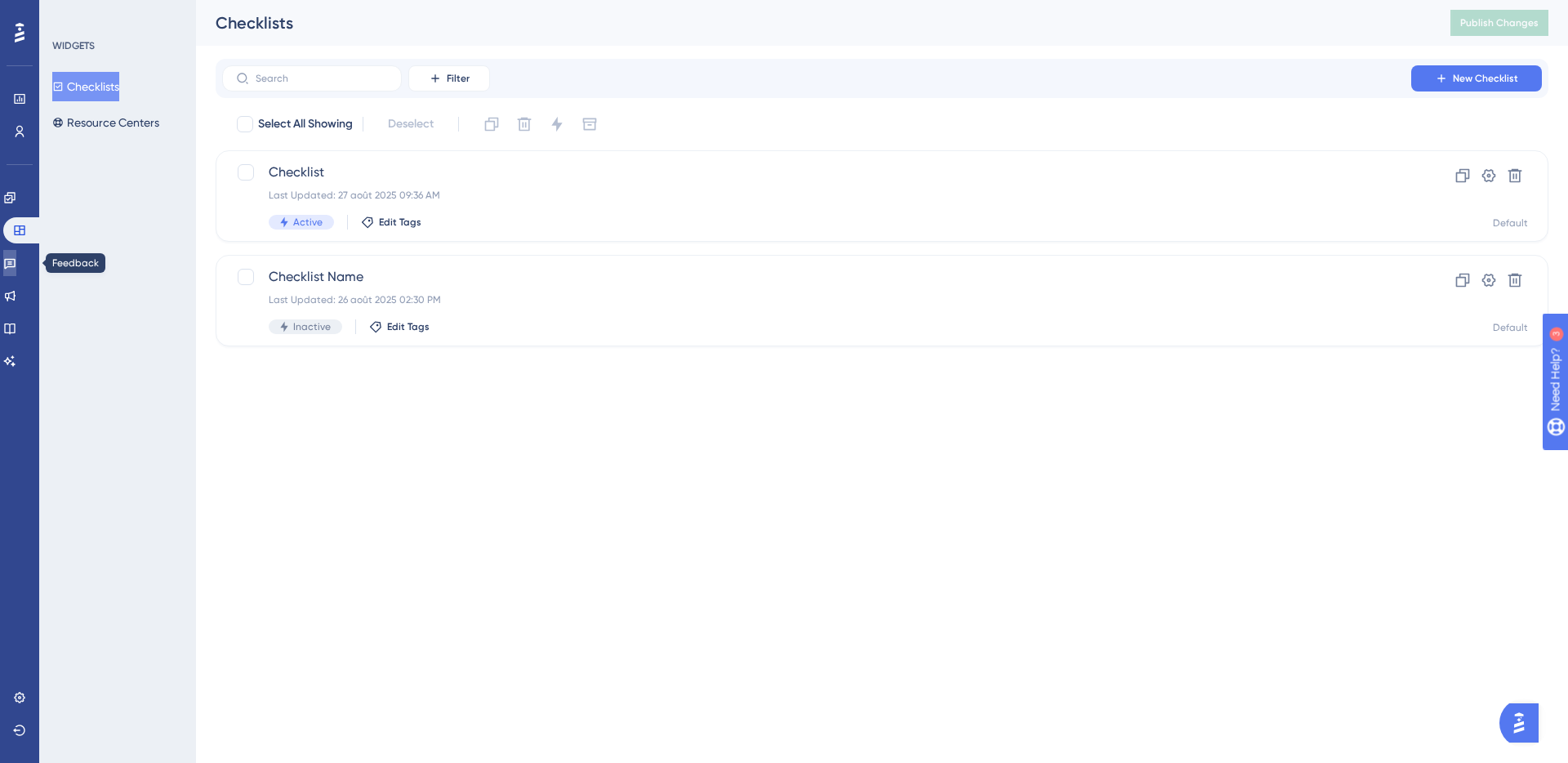
click at [16, 262] on icon at bounding box center [10, 263] width 12 height 11
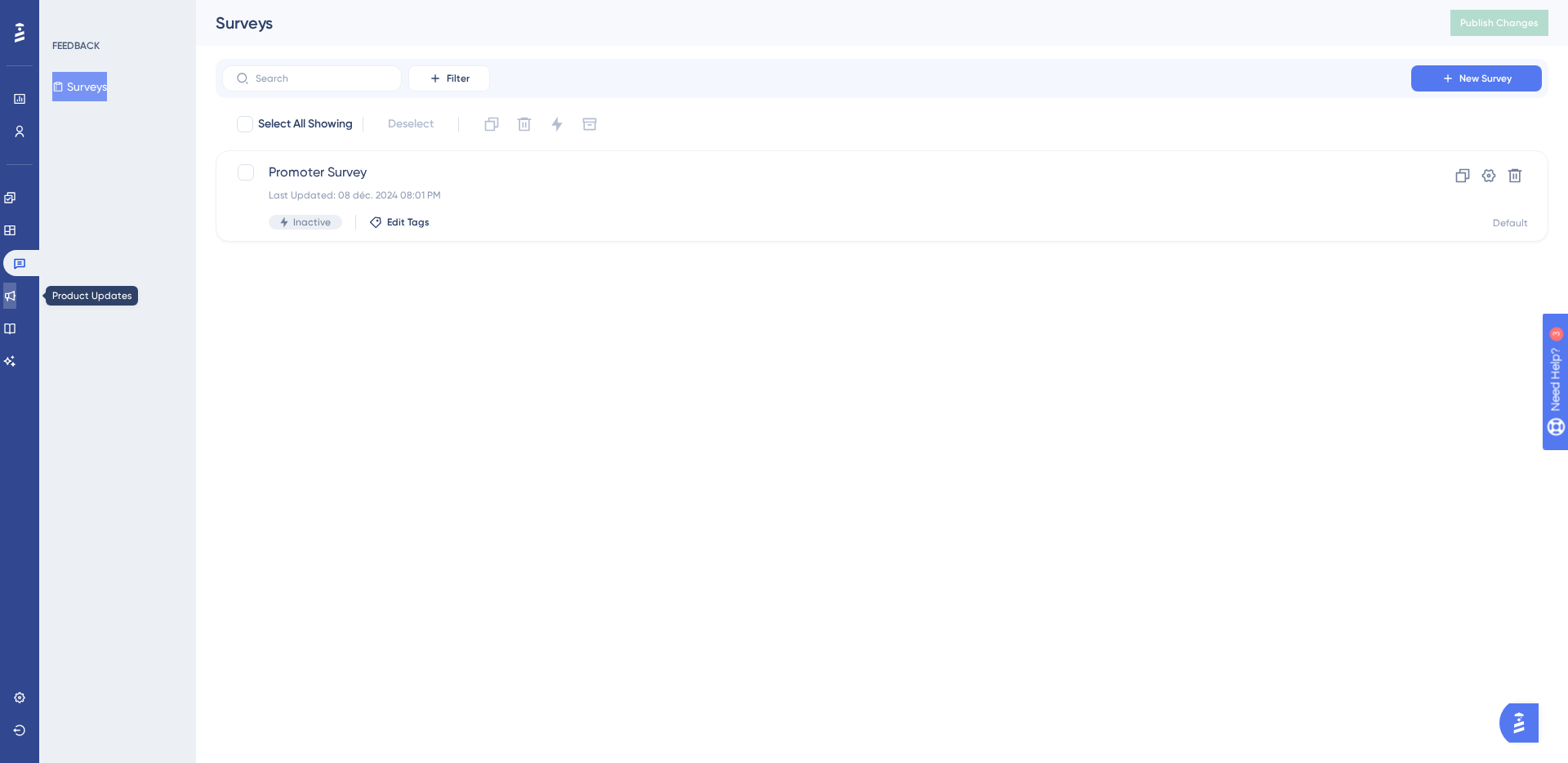
click at [16, 297] on icon at bounding box center [10, 296] width 11 height 11
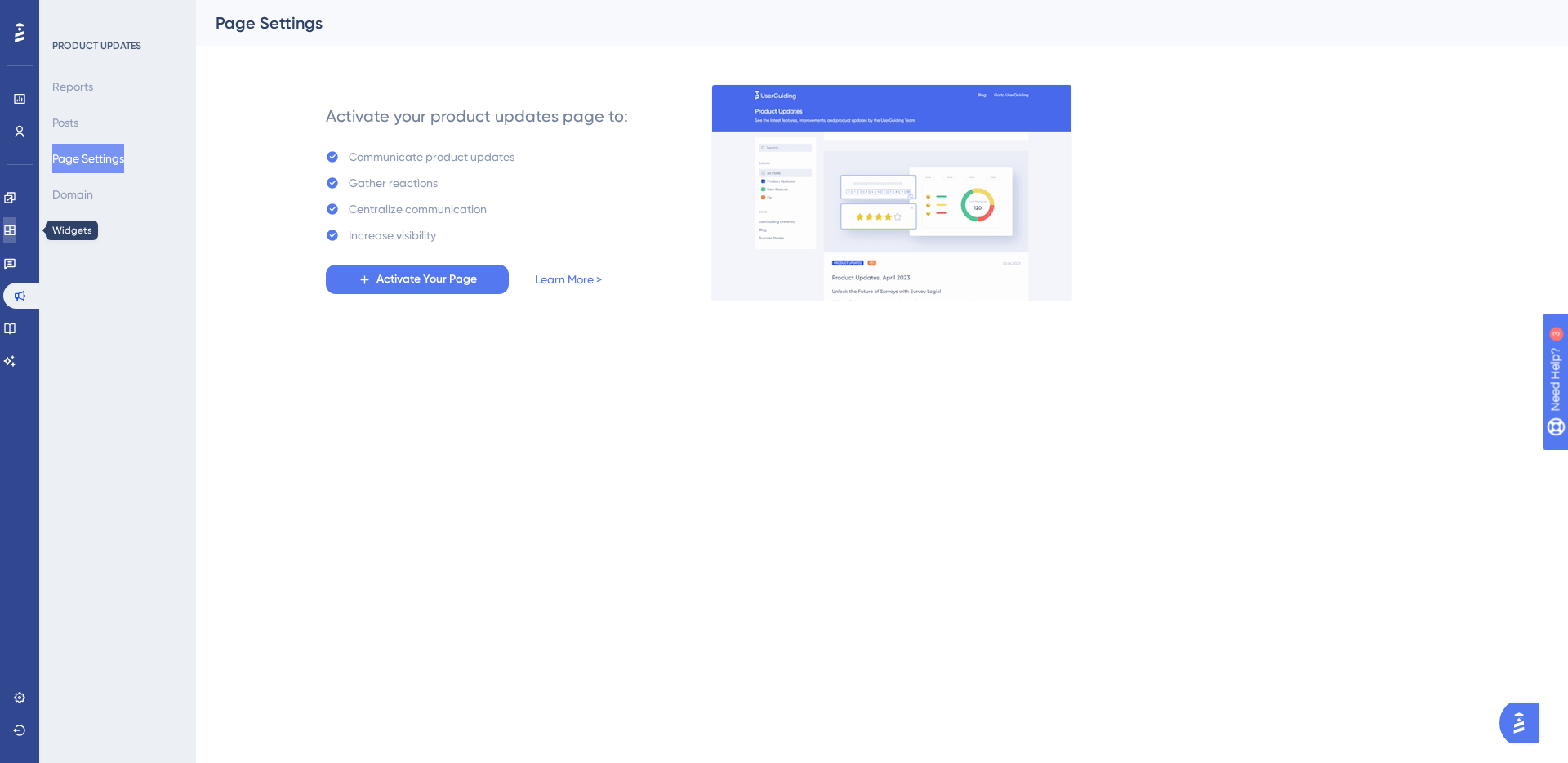
click at [17, 223] on icon at bounding box center [9, 229] width 13 height 13
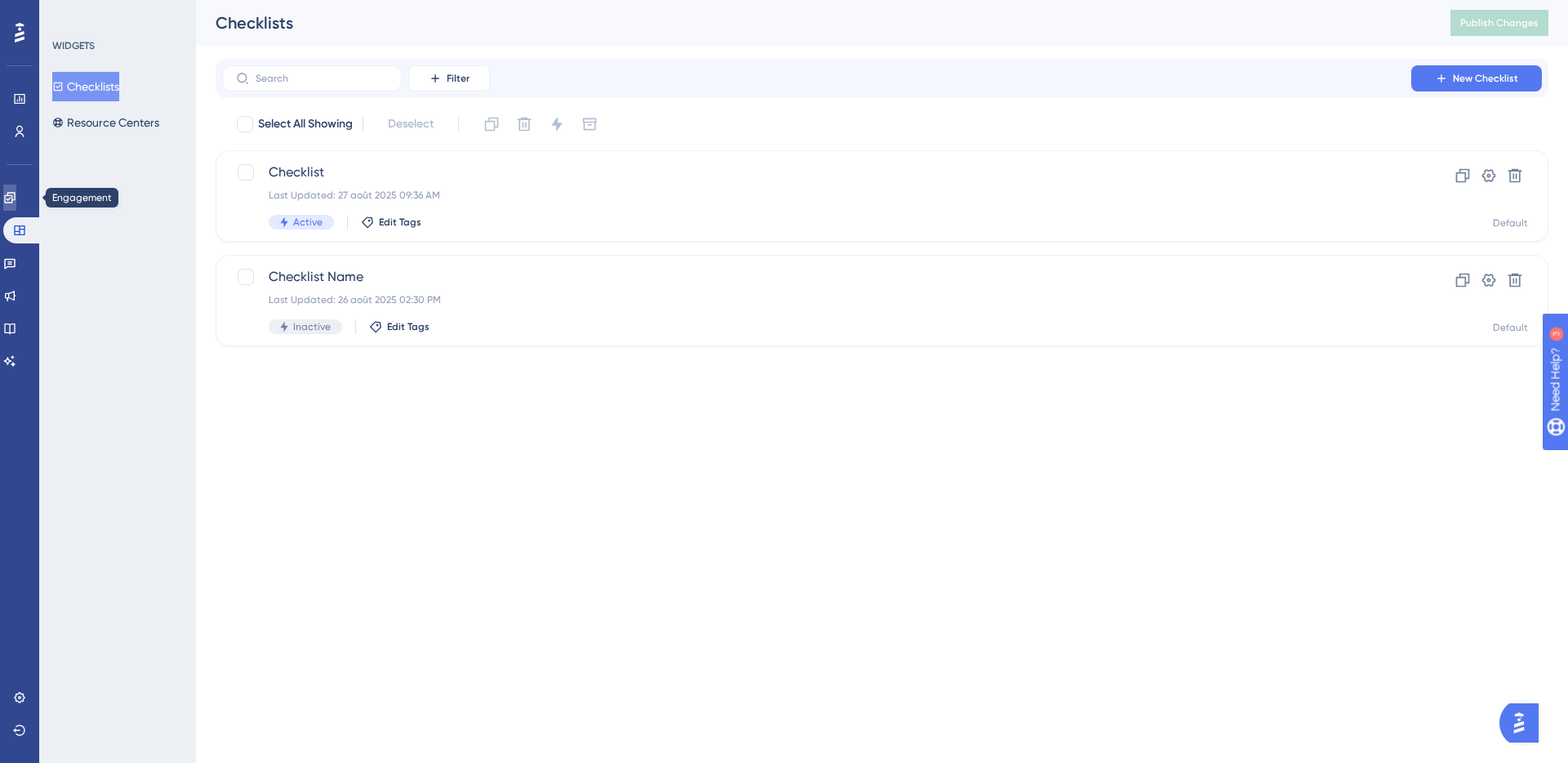
click at [17, 191] on icon at bounding box center [9, 197] width 13 height 13
